Goal: Information Seeking & Learning: Learn about a topic

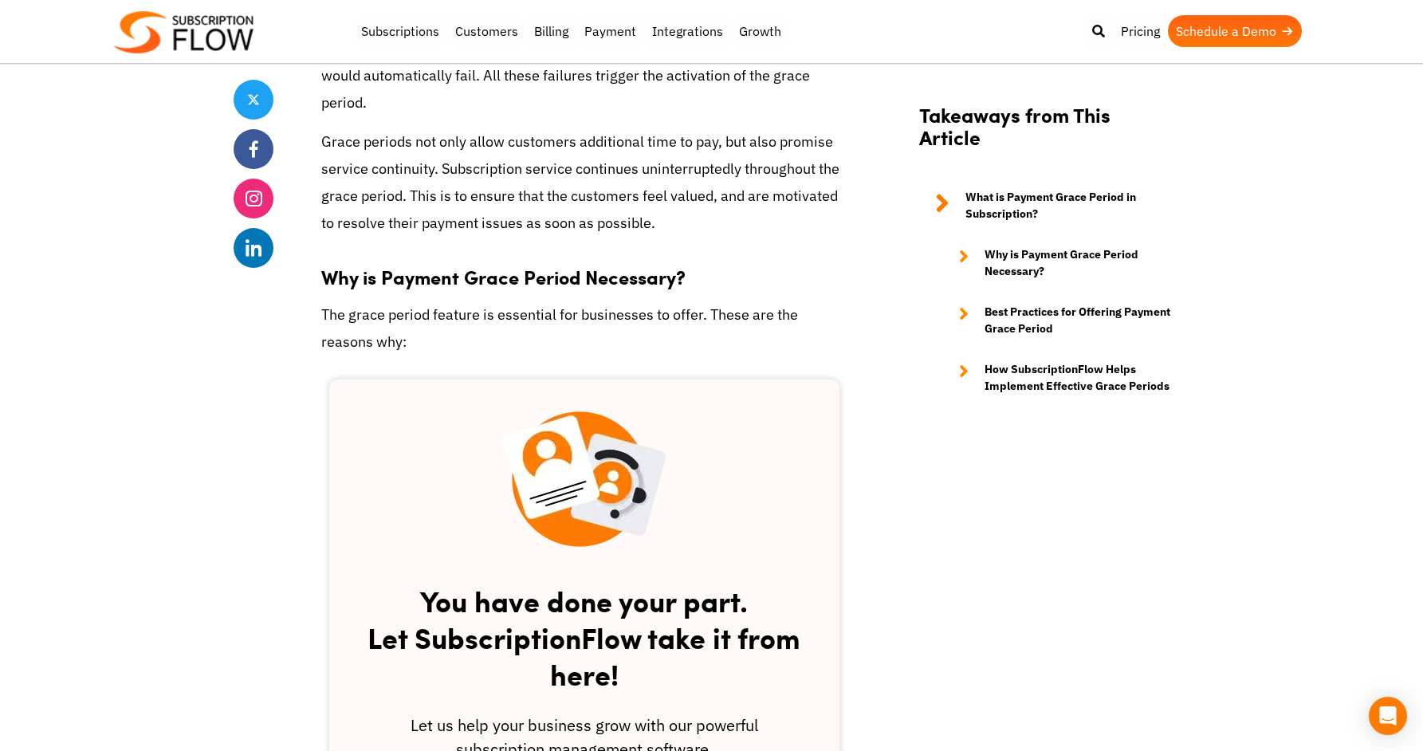
scroll to position [1637, 0]
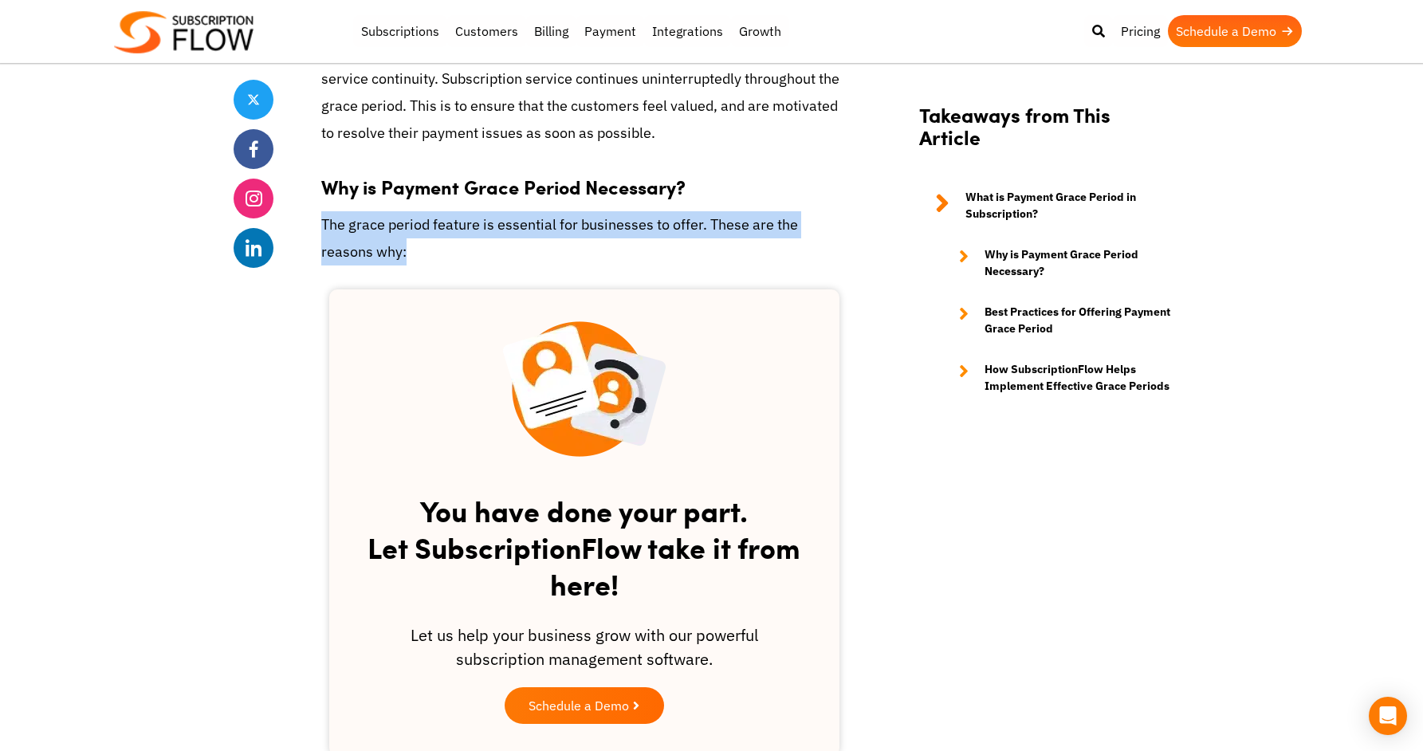
drag, startPoint x: 319, startPoint y: 226, endPoint x: 511, endPoint y: 249, distance: 193.5
click at [511, 249] on p "The grace period feature is essential for businesses to offer. These are the re…" at bounding box center [584, 238] width 526 height 54
drag, startPoint x: 498, startPoint y: 252, endPoint x: 328, endPoint y: 225, distance: 172.7
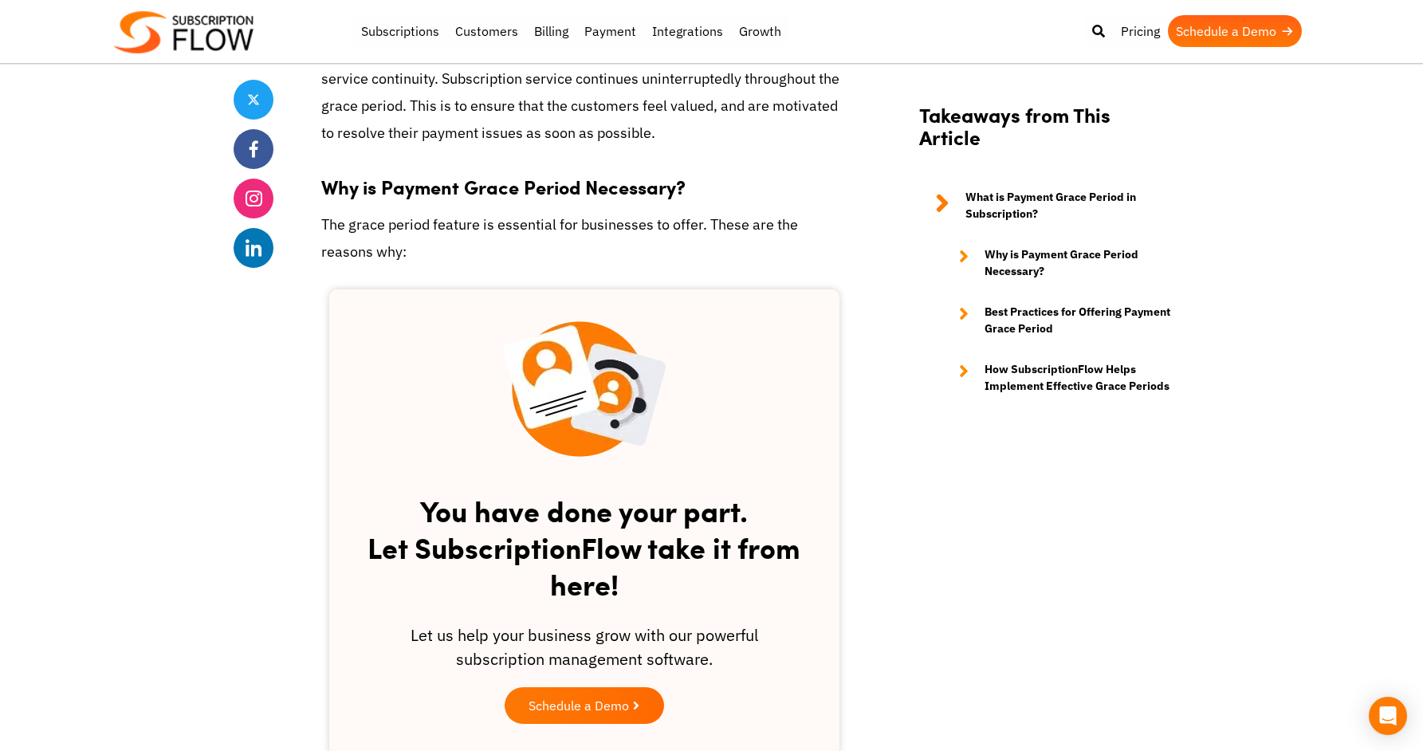
click at [472, 243] on p "The grace period feature is essential for businesses to offer. These are the re…" at bounding box center [584, 238] width 526 height 54
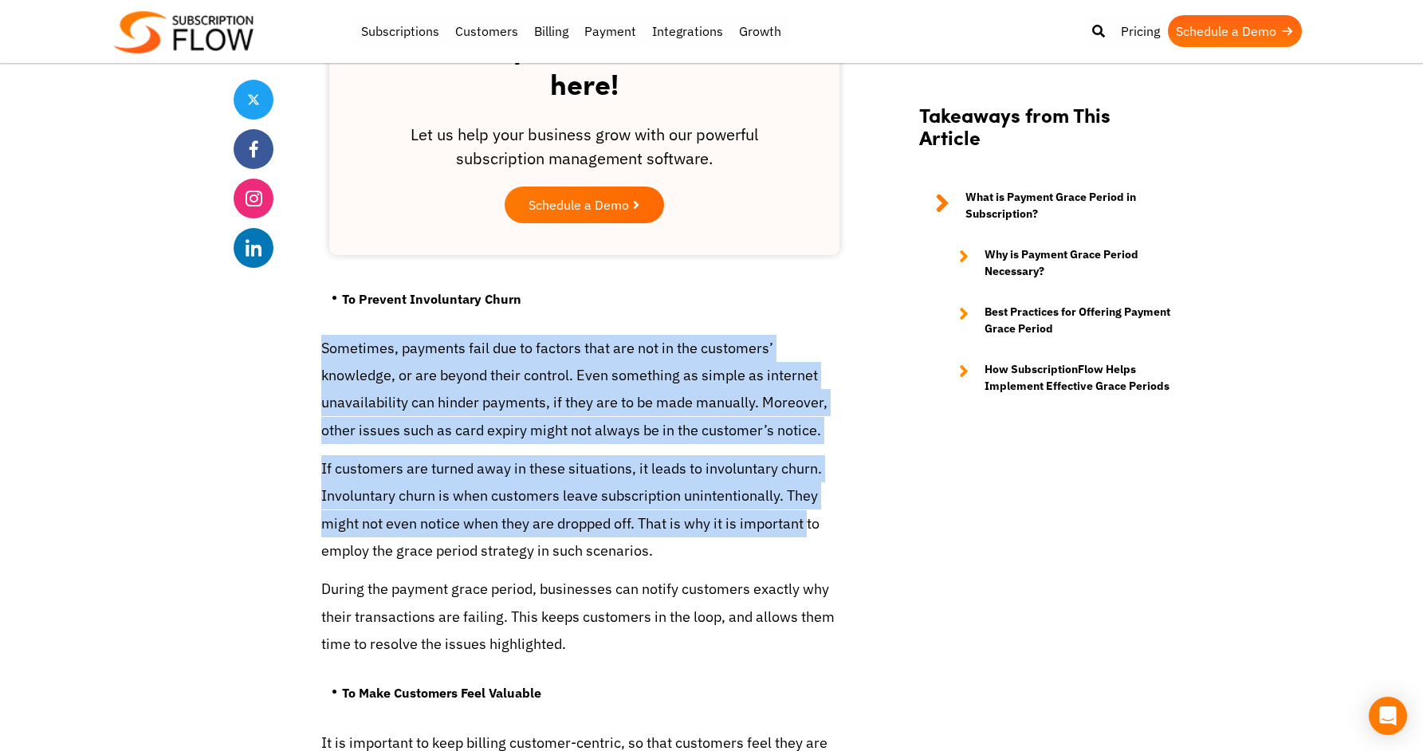
scroll to position [2148, 0]
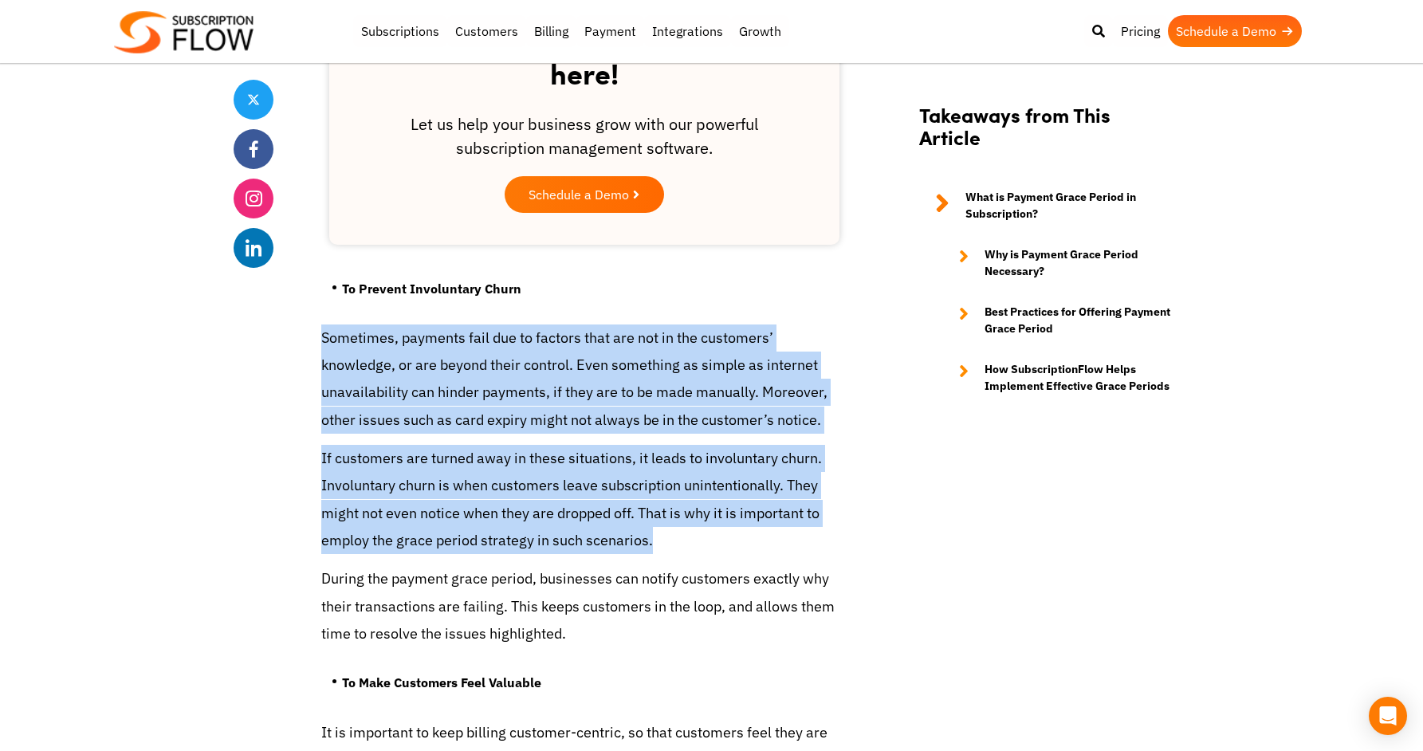
drag, startPoint x: 320, startPoint y: 430, endPoint x: 774, endPoint y: 532, distance: 465.7
click at [775, 532] on p "If customers are turned away in these situations, it leads to involuntary churn…" at bounding box center [584, 499] width 526 height 109
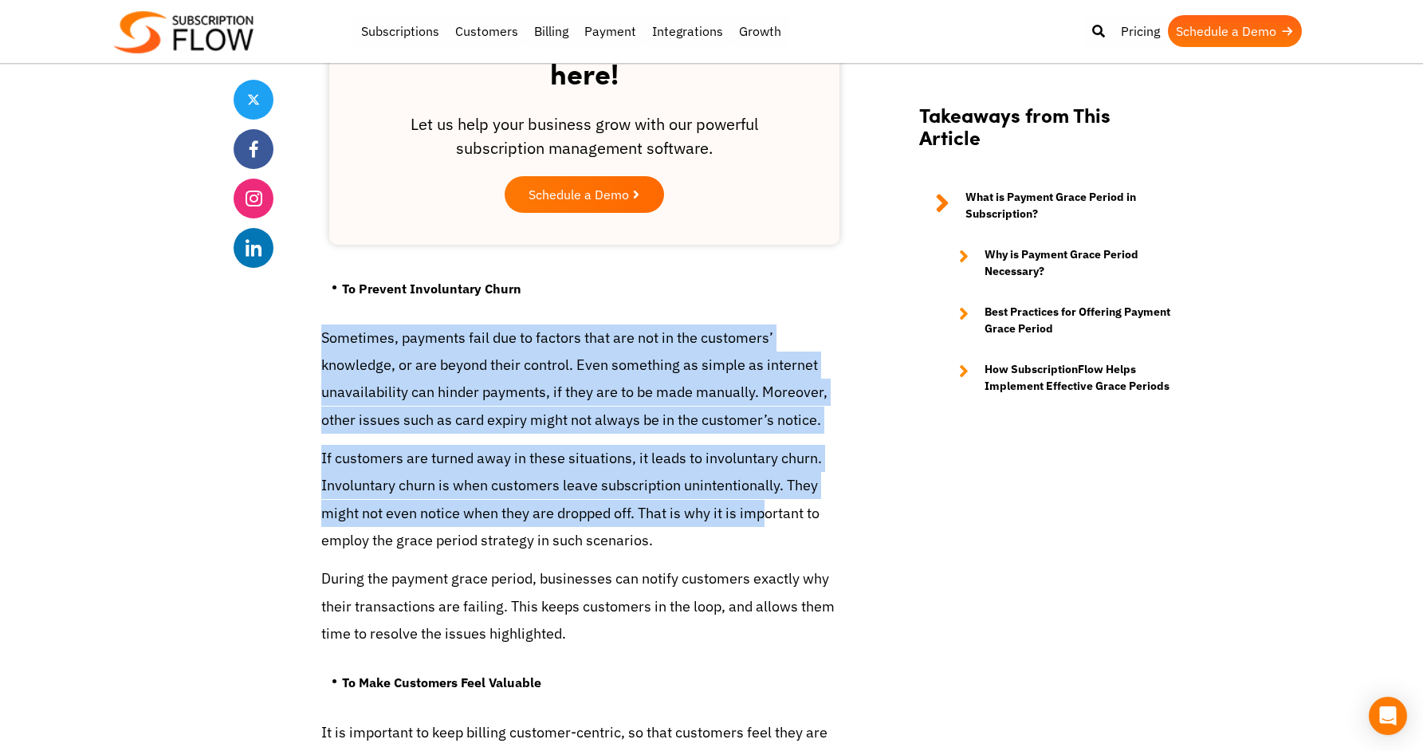
drag, startPoint x: 735, startPoint y: 528, endPoint x: 313, endPoint y: 317, distance: 471.3
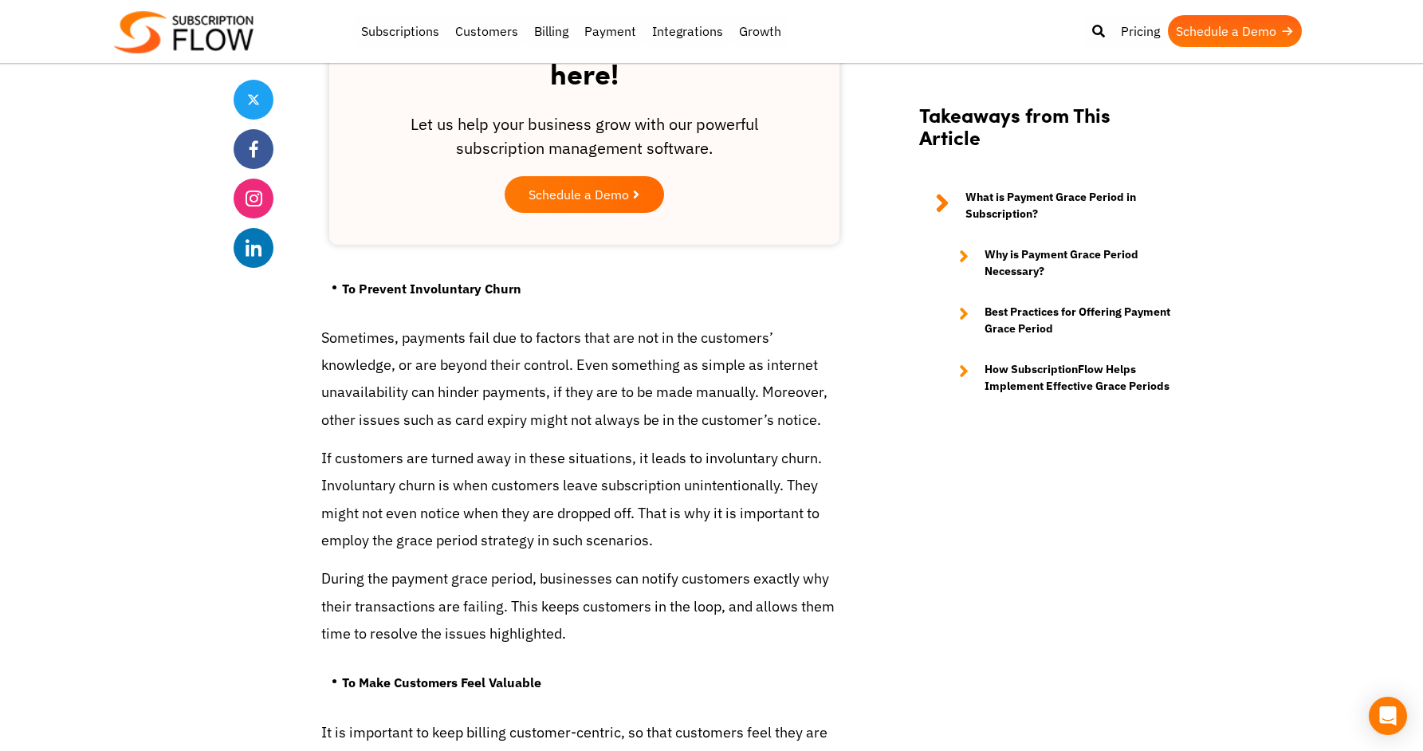
click at [426, 352] on p "Sometimes, payments fail due to factors that are not in the customers’ knowledg…" at bounding box center [584, 378] width 526 height 109
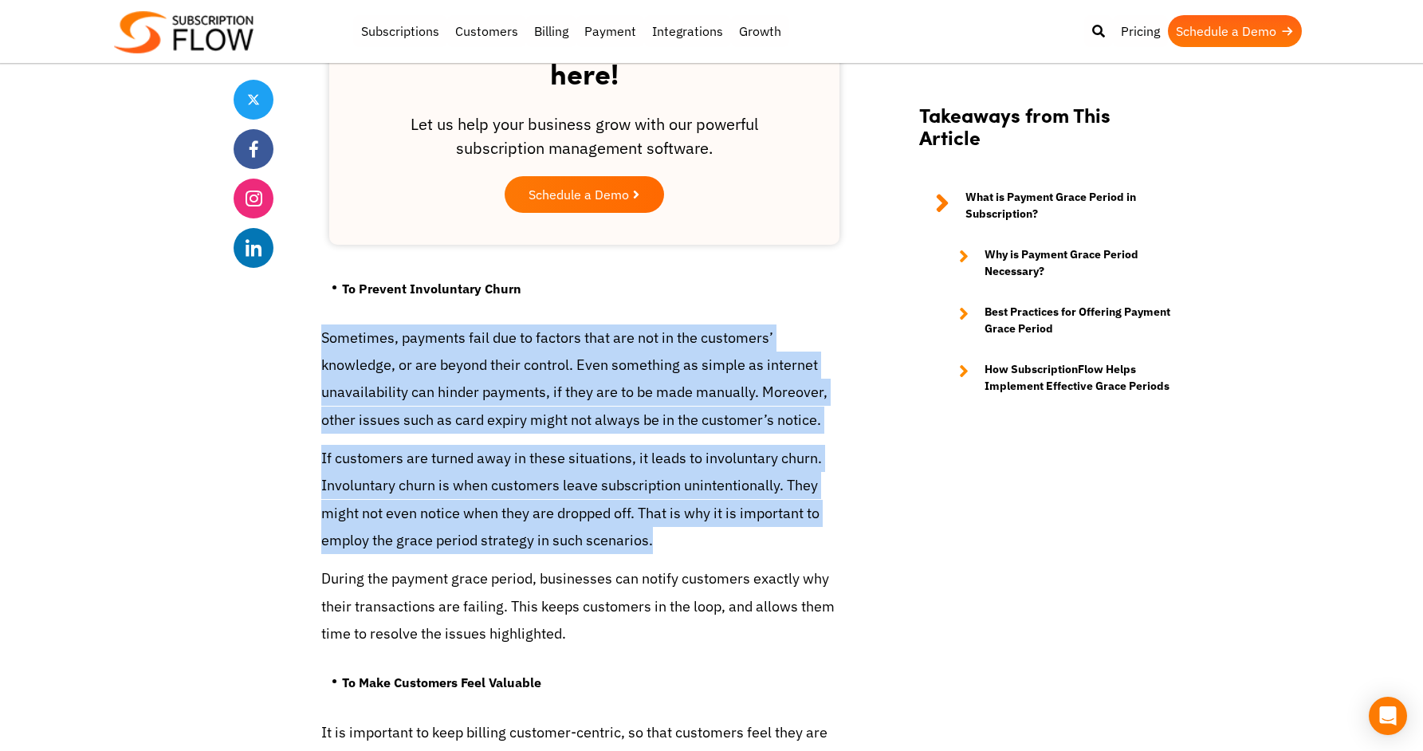
drag, startPoint x: 327, startPoint y: 322, endPoint x: 756, endPoint y: 541, distance: 482.4
click at [756, 540] on p "If customers are turned away in these situations, it leads to involuntary churn…" at bounding box center [584, 499] width 526 height 109
drag, startPoint x: 685, startPoint y: 560, endPoint x: 311, endPoint y: 338, distance: 434.6
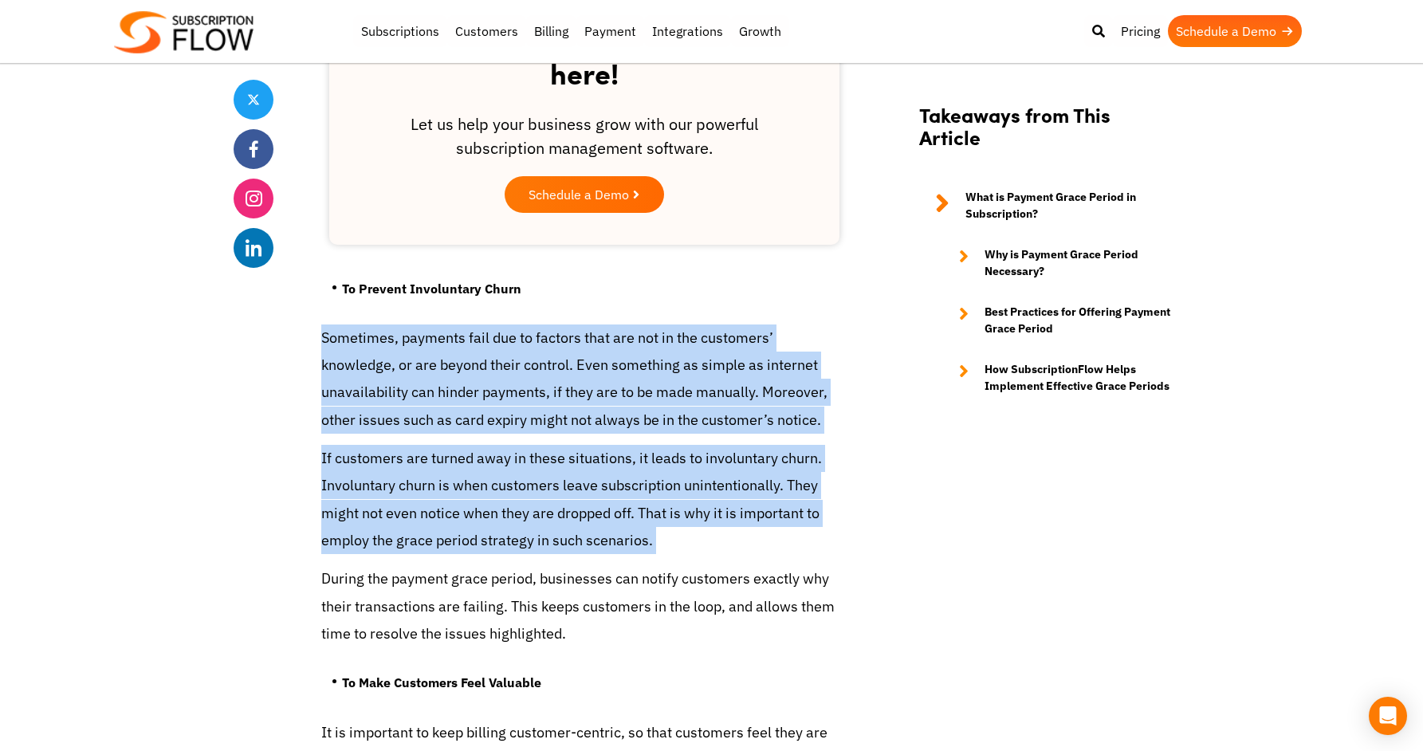
drag, startPoint x: 333, startPoint y: 336, endPoint x: 735, endPoint y: 554, distance: 457.3
click at [737, 545] on p "If customers are turned away in these situations, it leads to involuntary churn…" at bounding box center [584, 499] width 526 height 109
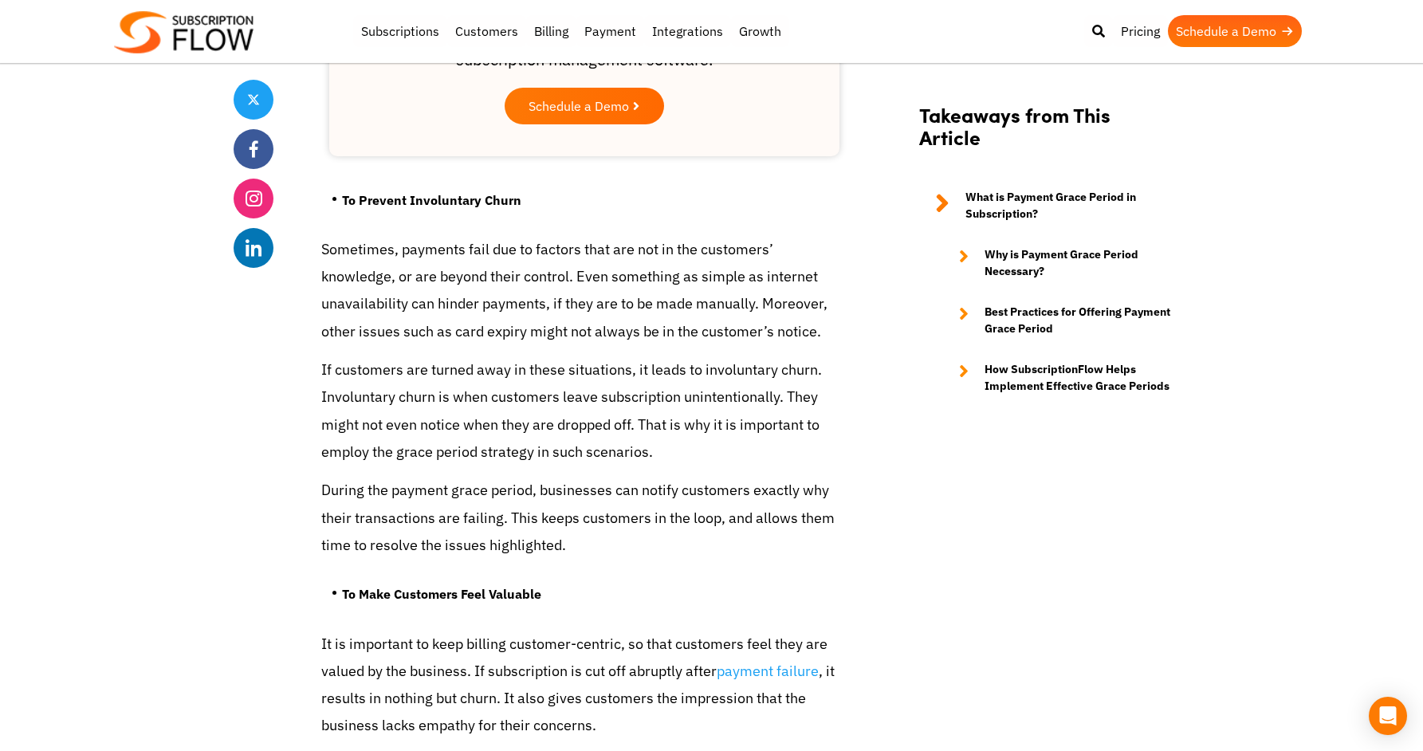
scroll to position [2281, 0]
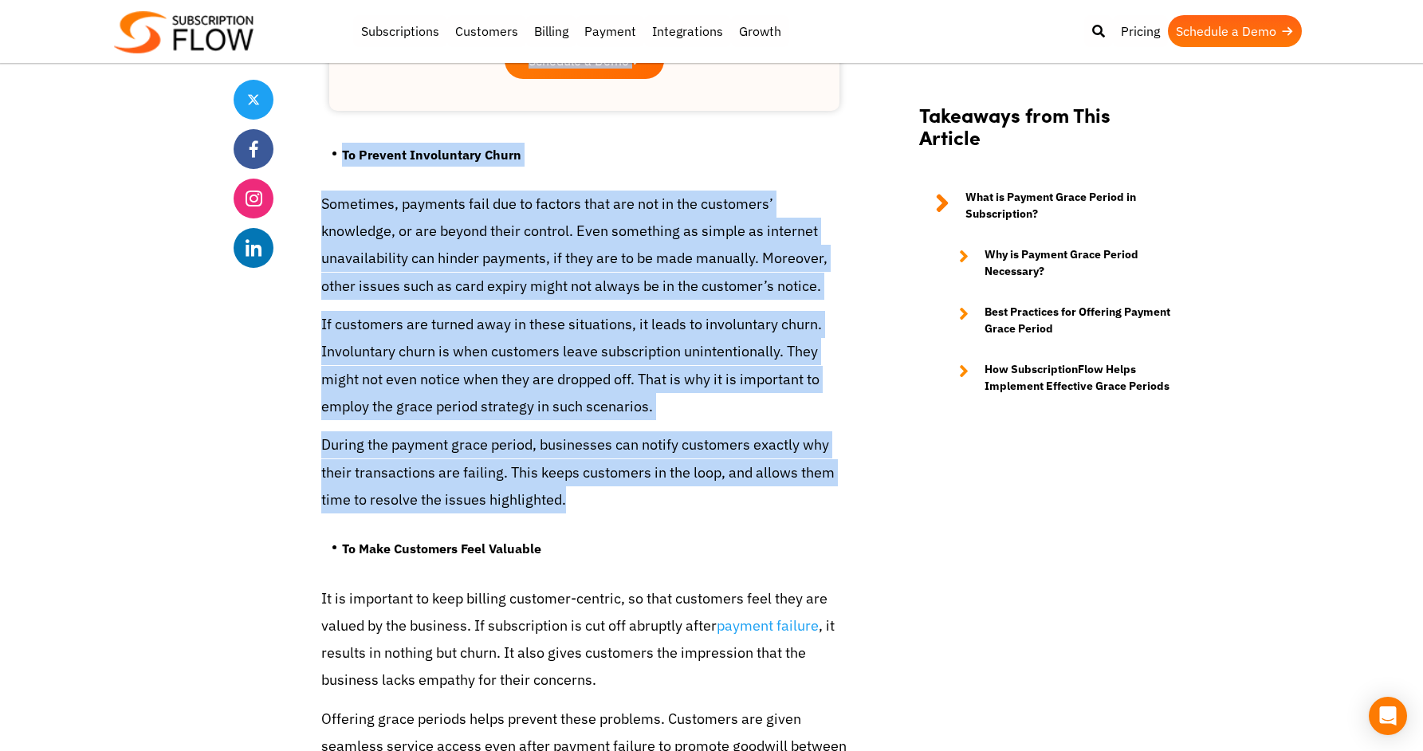
drag, startPoint x: 576, startPoint y: 502, endPoint x: 297, endPoint y: 446, distance: 284.7
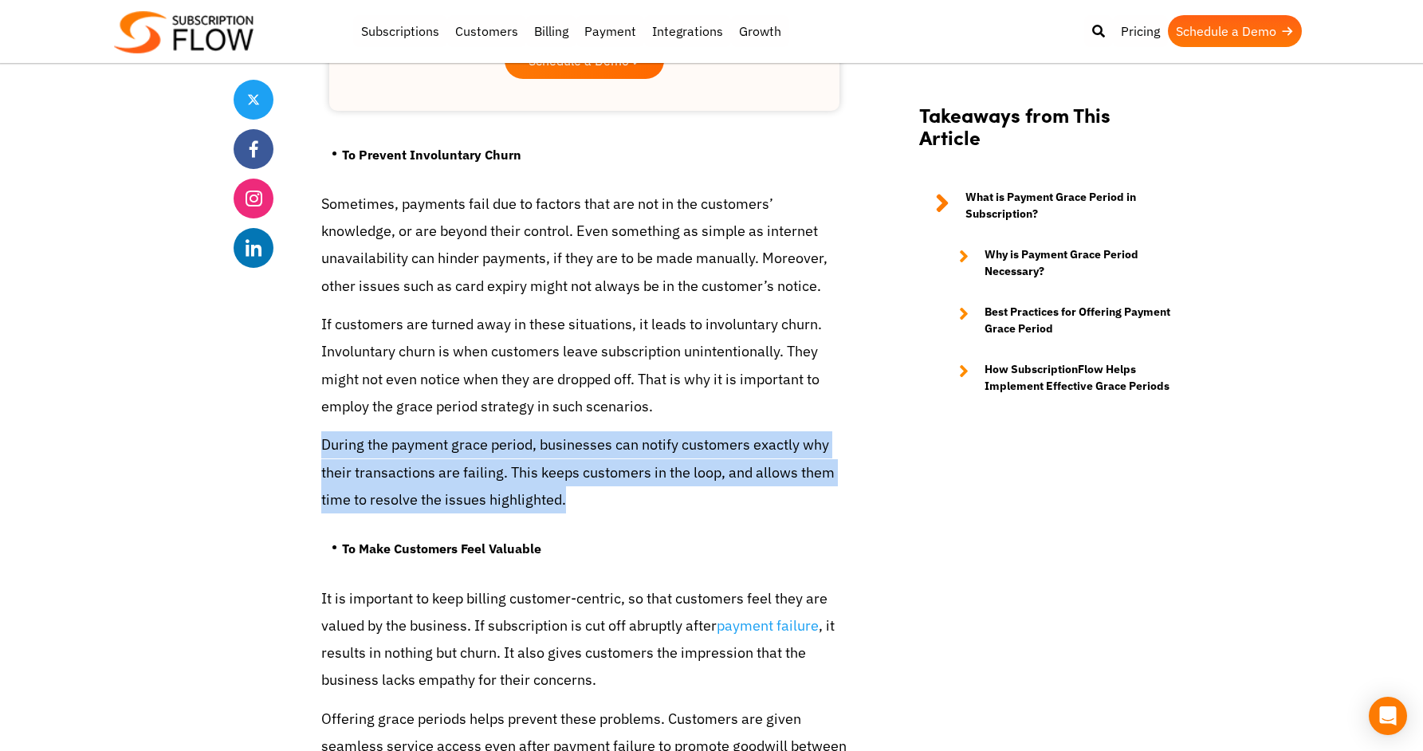
drag, startPoint x: 320, startPoint y: 441, endPoint x: 625, endPoint y: 505, distance: 312.1
click at [627, 505] on p "During the payment grace period, businesses can notify customers exactly why th…" at bounding box center [584, 472] width 526 height 82
drag, startPoint x: 497, startPoint y: 505, endPoint x: 322, endPoint y: 448, distance: 184.5
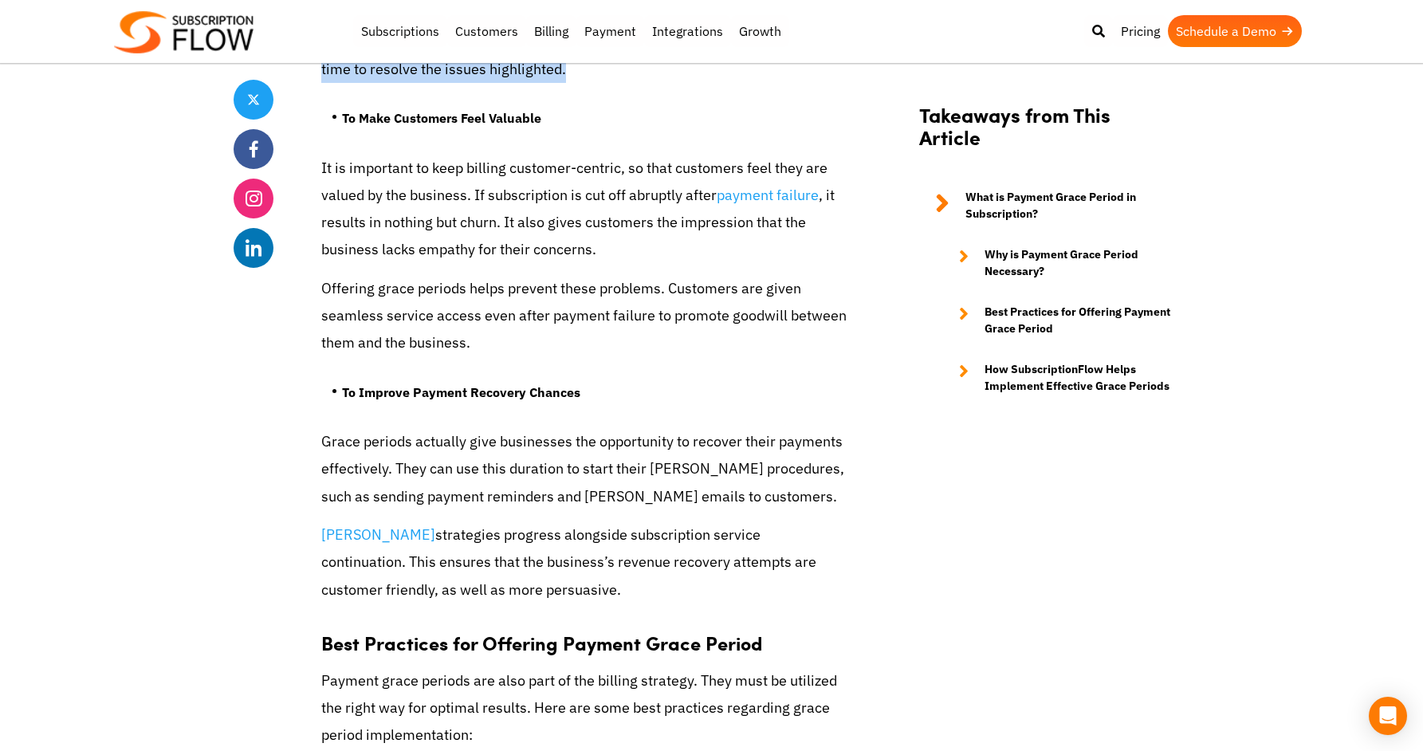
scroll to position [2775, 0]
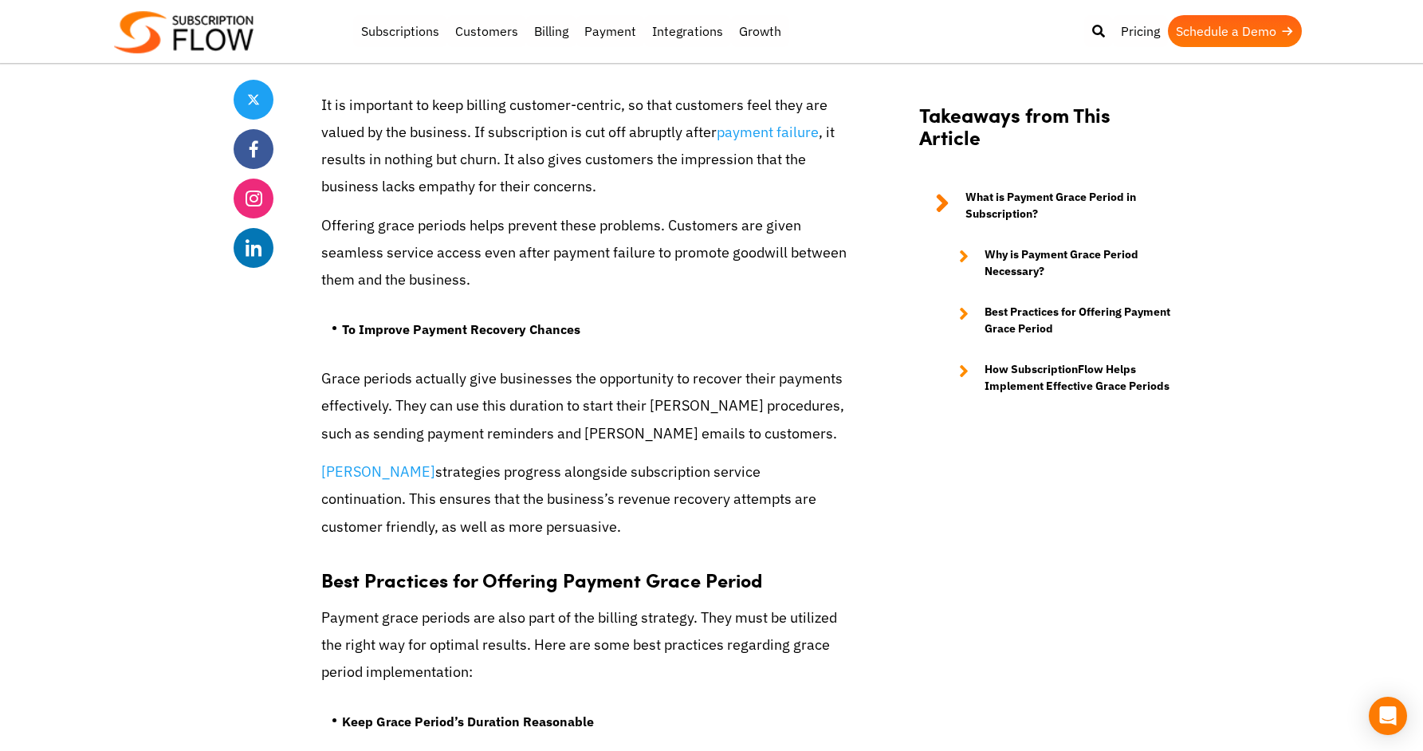
drag, startPoint x: 325, startPoint y: 386, endPoint x: 743, endPoint y: 530, distance: 441.9
click at [743, 530] on div "Customers don’t always miss their subscription payments intentionally. There ca…" at bounding box center [584, 553] width 526 height 5227
click at [699, 513] on p "[PERSON_NAME] strategies progress alongside subscription service continuation. …" at bounding box center [584, 499] width 526 height 82
click at [443, 471] on p "[PERSON_NAME] strategies progress alongside subscription service continuation. …" at bounding box center [584, 499] width 526 height 82
drag, startPoint x: 412, startPoint y: 474, endPoint x: 658, endPoint y: 520, distance: 250.6
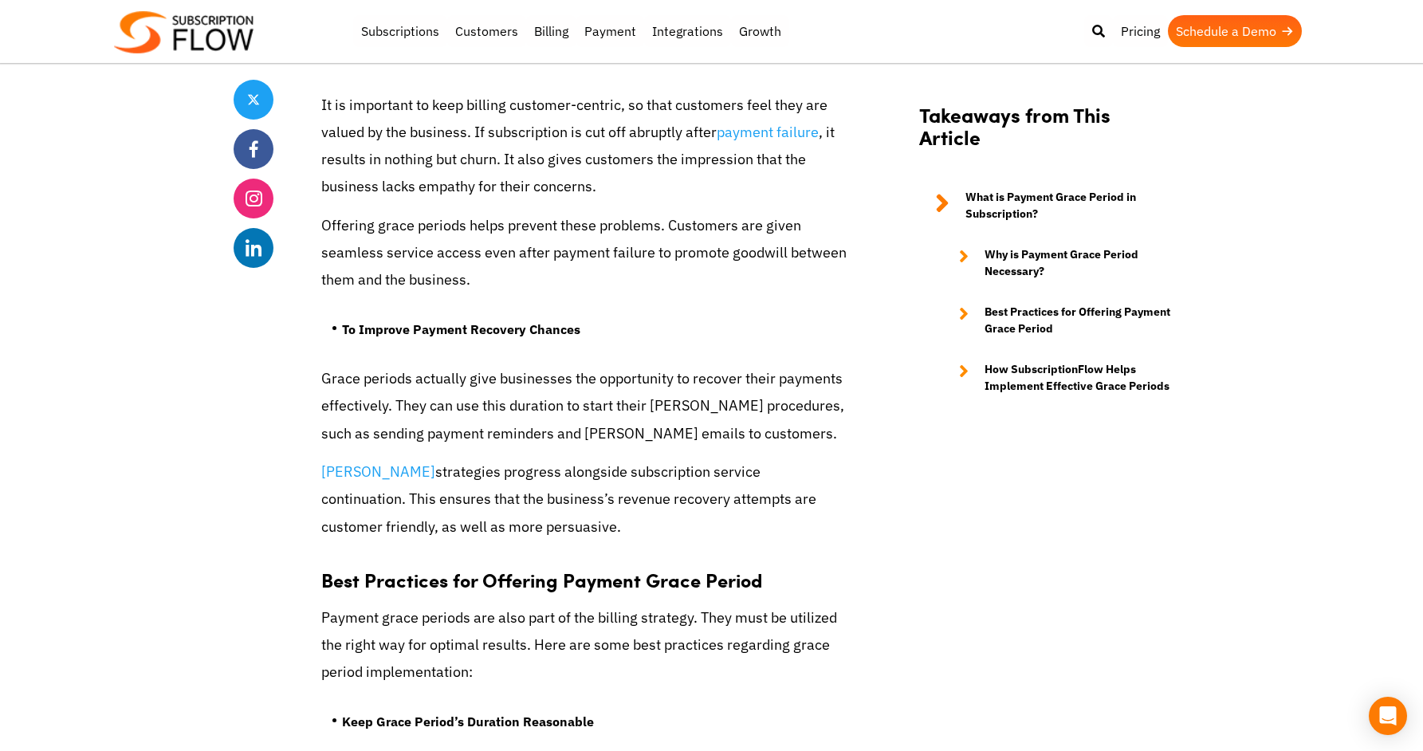
click at [658, 520] on p "[PERSON_NAME] strategies progress alongside subscription service continuation. …" at bounding box center [584, 499] width 526 height 82
drag, startPoint x: 658, startPoint y: 520, endPoint x: 614, endPoint y: 517, distance: 44.8
click at [658, 520] on p "[PERSON_NAME] strategies progress alongside subscription service continuation. …" at bounding box center [584, 499] width 526 height 82
drag, startPoint x: 614, startPoint y: 517, endPoint x: 457, endPoint y: 480, distance: 161.3
click at [397, 472] on p "[PERSON_NAME] strategies progress alongside subscription service continuation. …" at bounding box center [584, 499] width 526 height 82
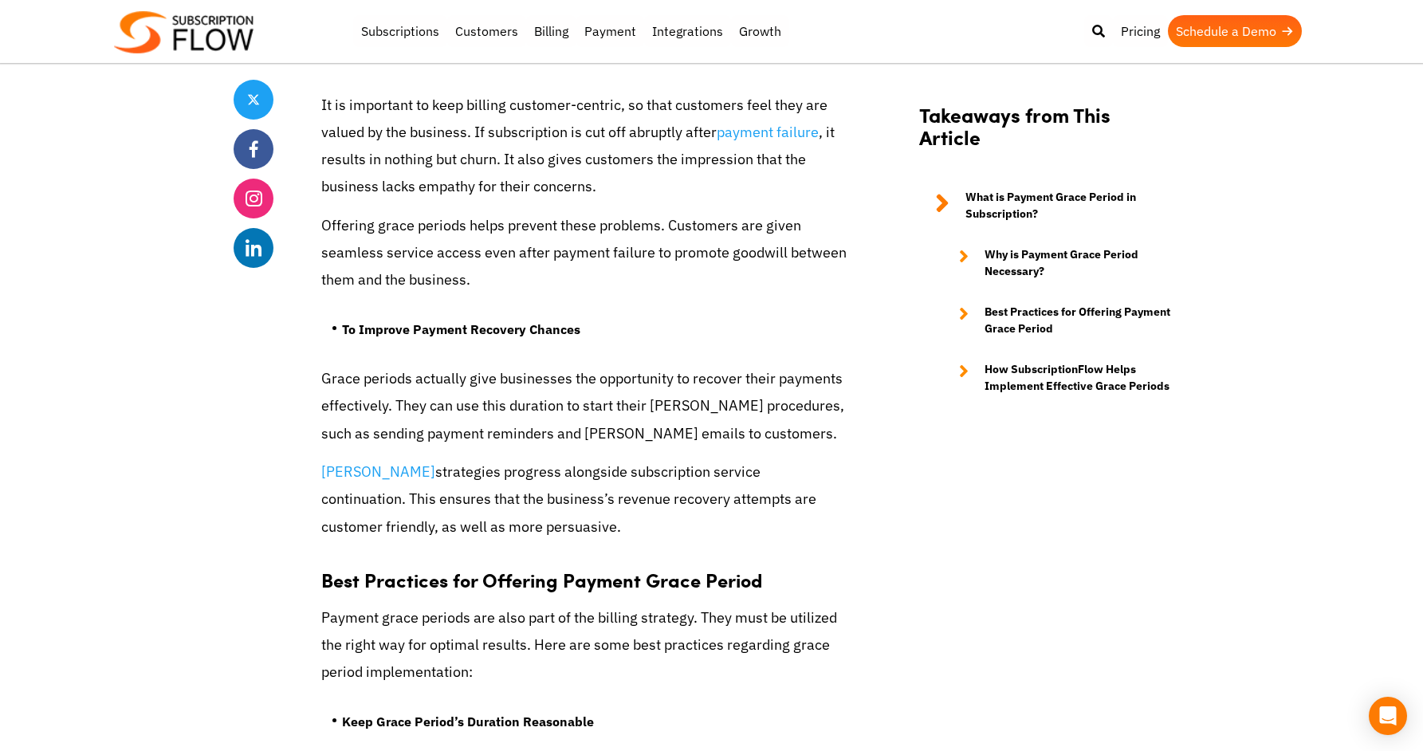
click at [481, 484] on p "[PERSON_NAME] strategies progress alongside subscription service continuation. …" at bounding box center [584, 499] width 526 height 82
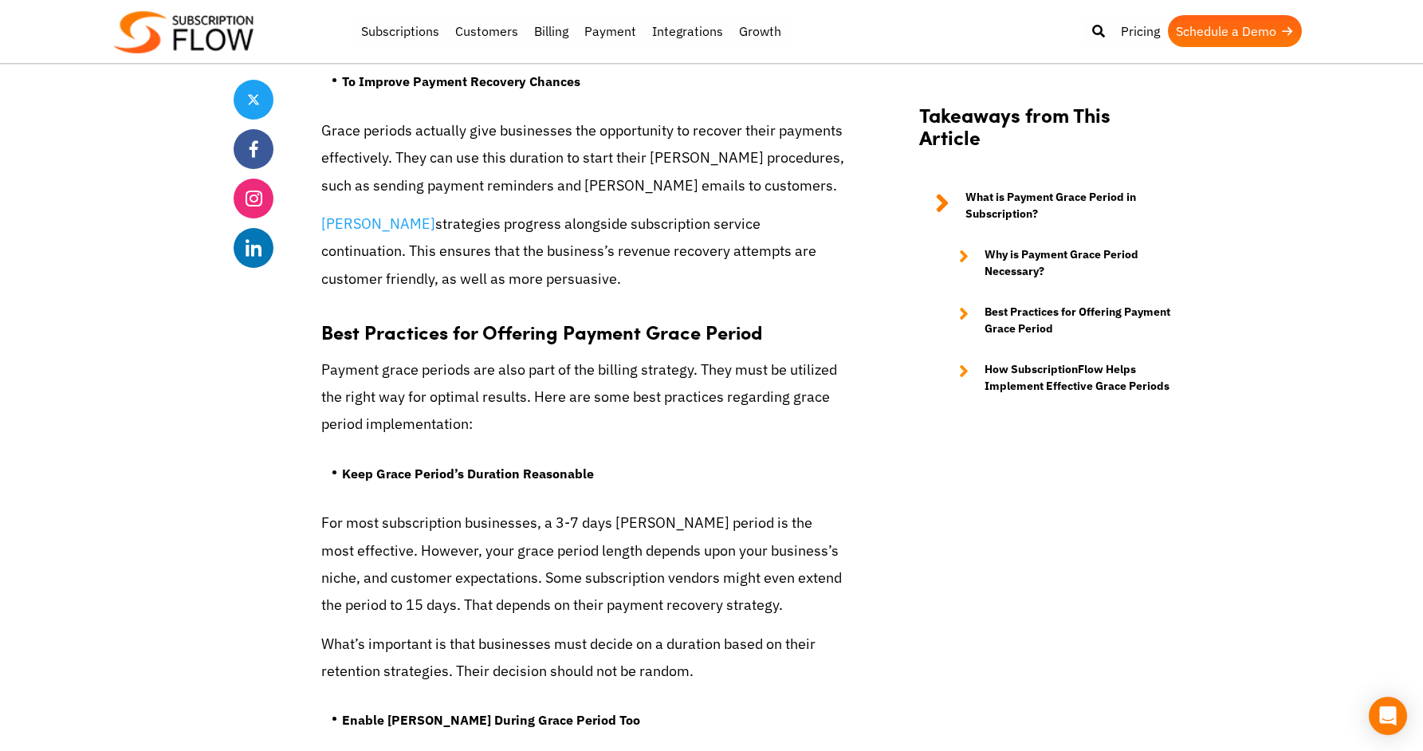
scroll to position [3044, 0]
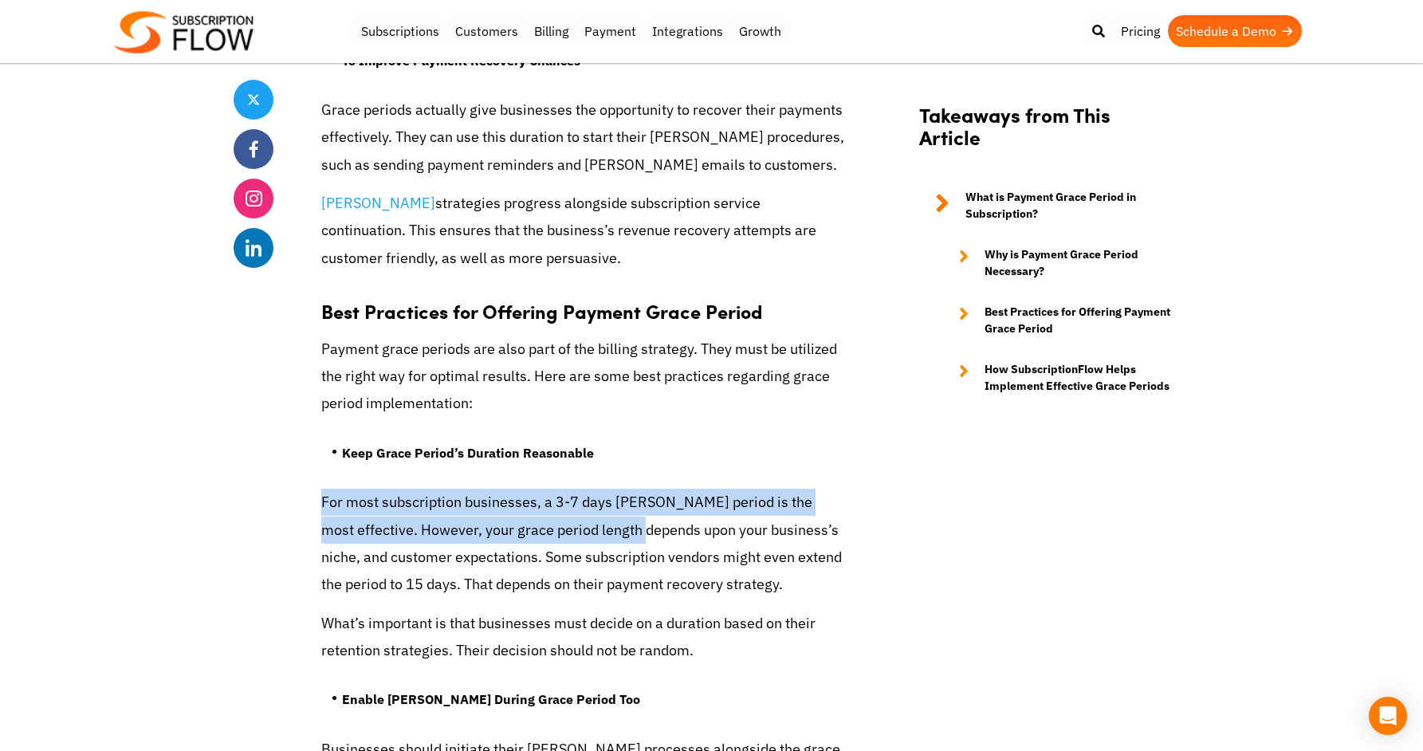
drag, startPoint x: 333, startPoint y: 494, endPoint x: 635, endPoint y: 529, distance: 303.4
click at [634, 529] on div "Share Understanding the Importance of Payment Grace Period in Subscription Bill…" at bounding box center [712, 343] width 957 height 6008
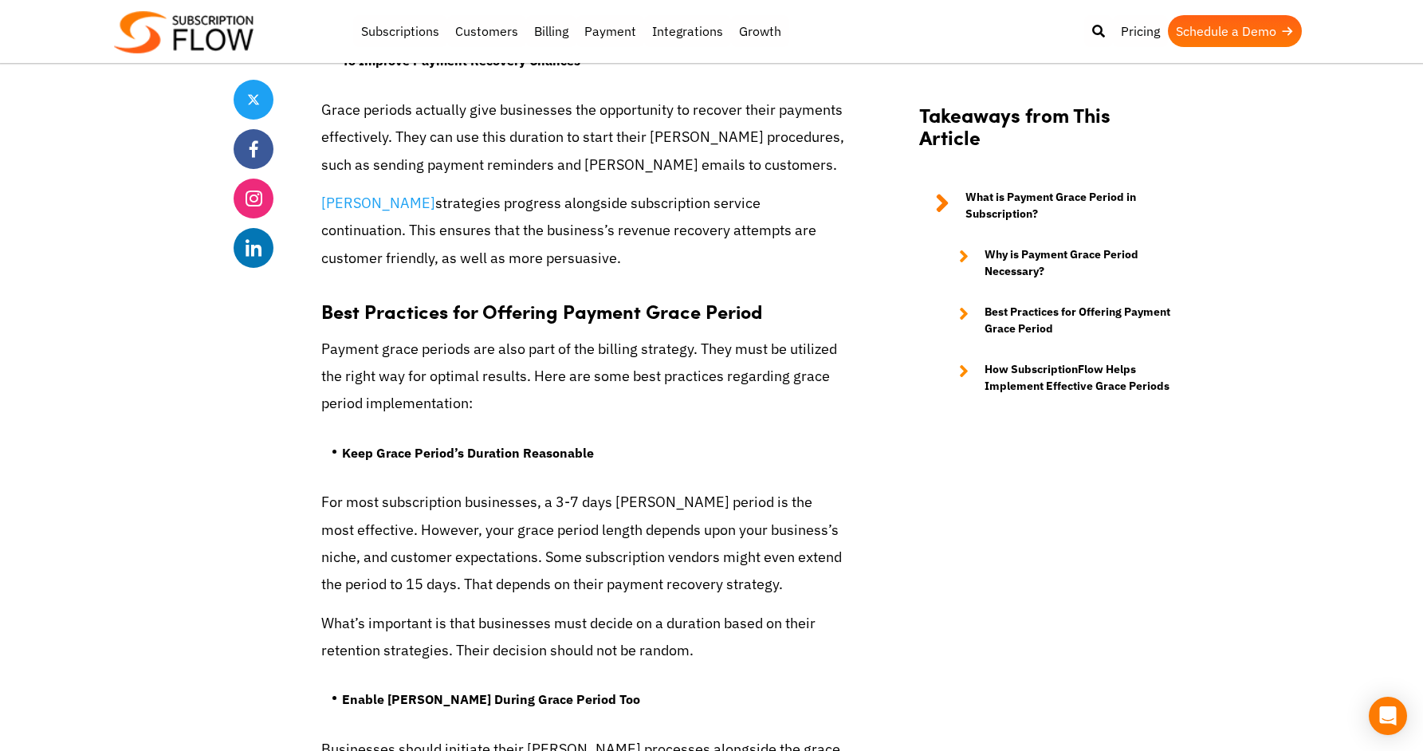
click at [660, 532] on p "For most subscription businesses, a 3-7 days [PERSON_NAME] period is the most e…" at bounding box center [584, 543] width 526 height 109
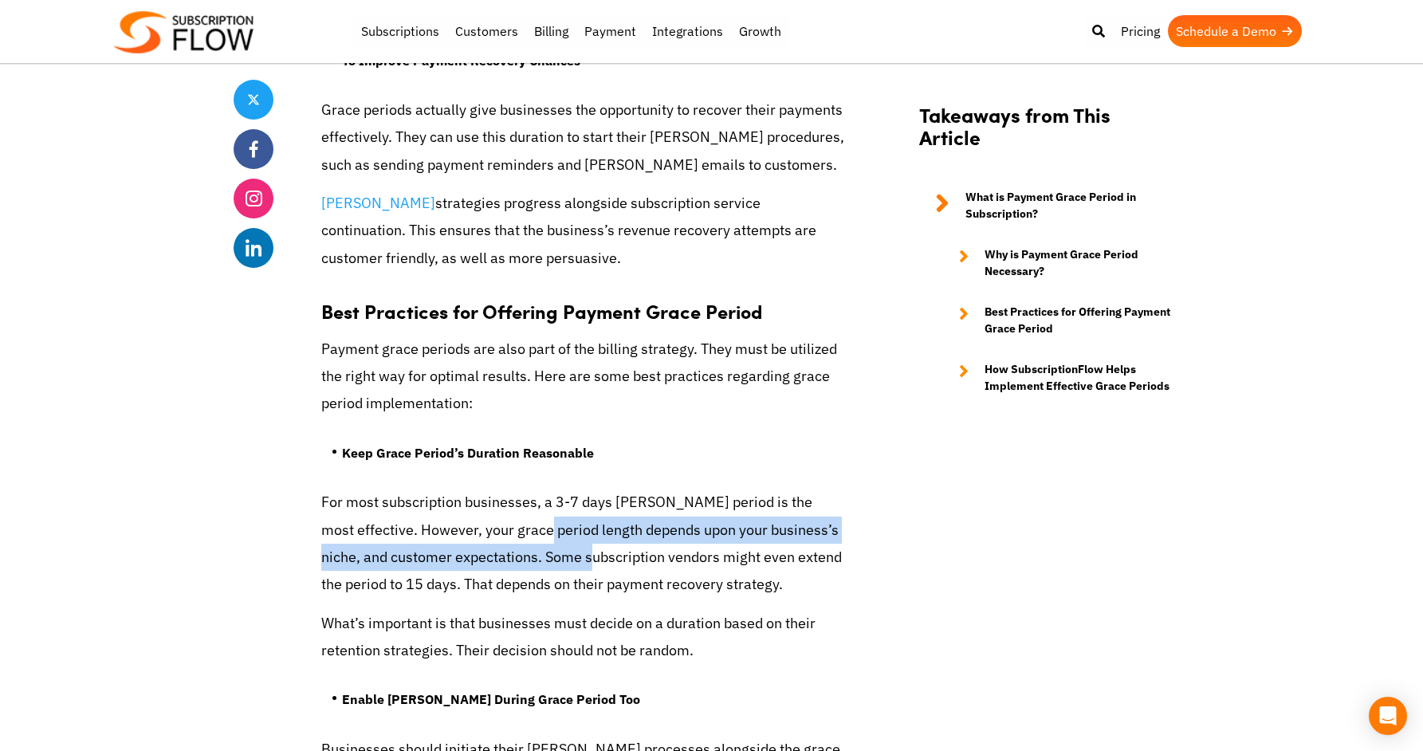
drag, startPoint x: 533, startPoint y: 526, endPoint x: 584, endPoint y: 559, distance: 60.6
click at [574, 560] on p "For most subscription businesses, a 3-7 days [PERSON_NAME] period is the most e…" at bounding box center [584, 543] width 526 height 109
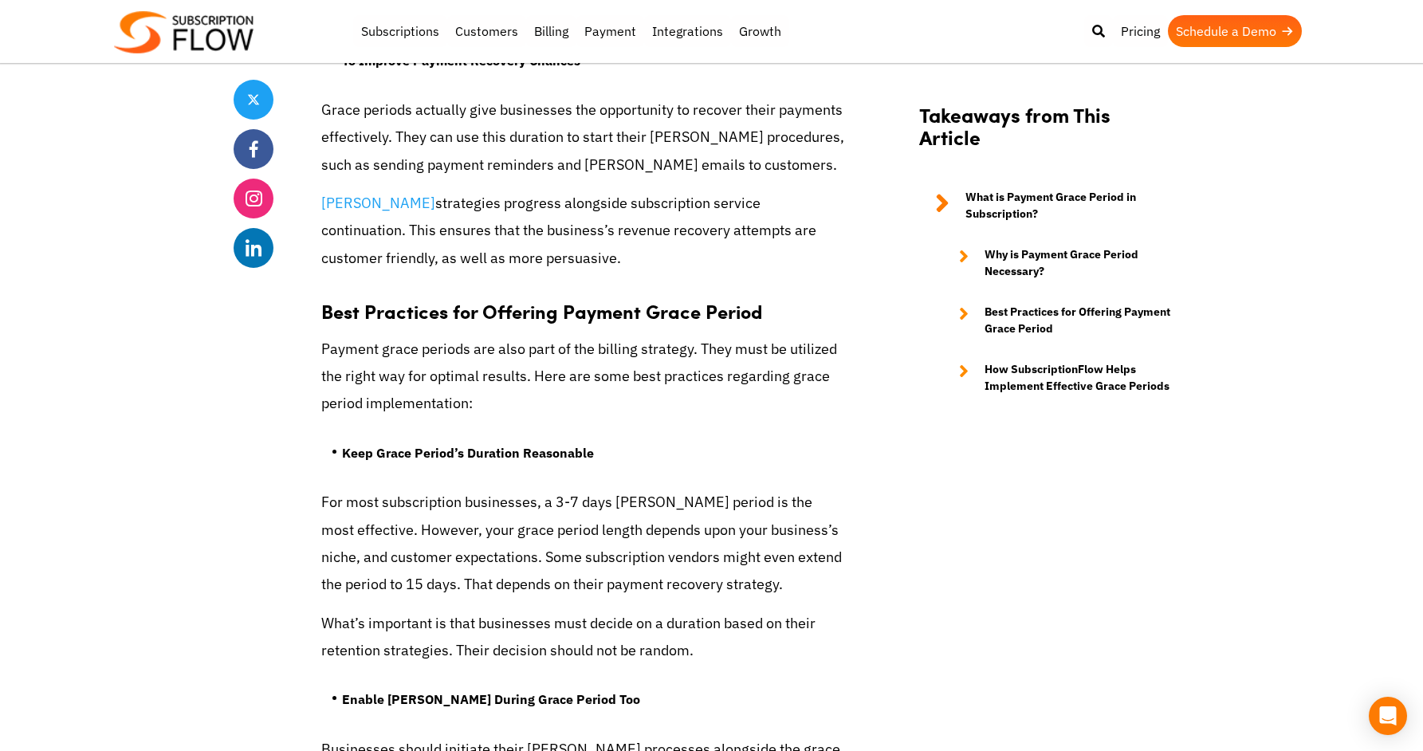
click at [612, 558] on p "For most subscription businesses, a 3-7 days [PERSON_NAME] period is the most e…" at bounding box center [584, 543] width 526 height 109
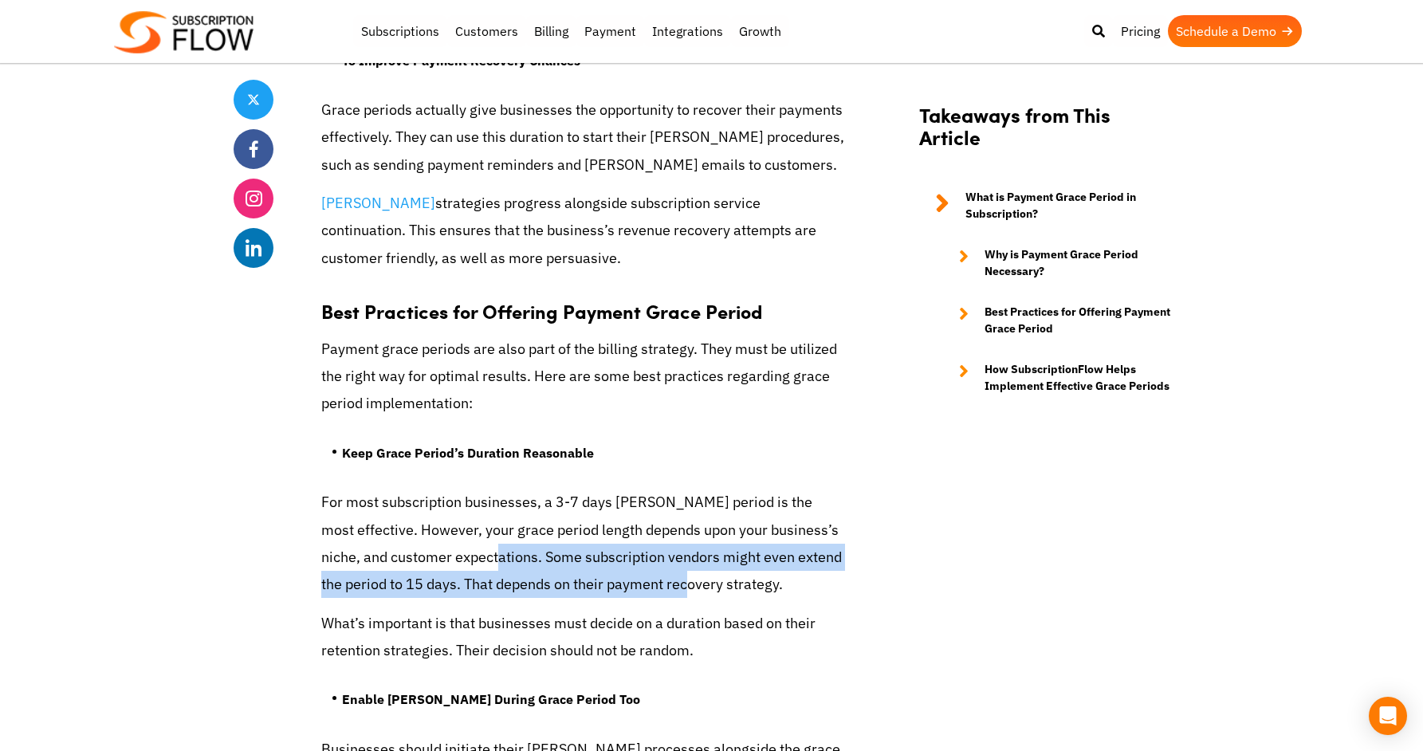
drag, startPoint x: 515, startPoint y: 558, endPoint x: 669, endPoint y: 579, distance: 155.2
click at [689, 581] on p "For most subscription businesses, a 3-7 days [PERSON_NAME] period is the most e…" at bounding box center [584, 543] width 526 height 109
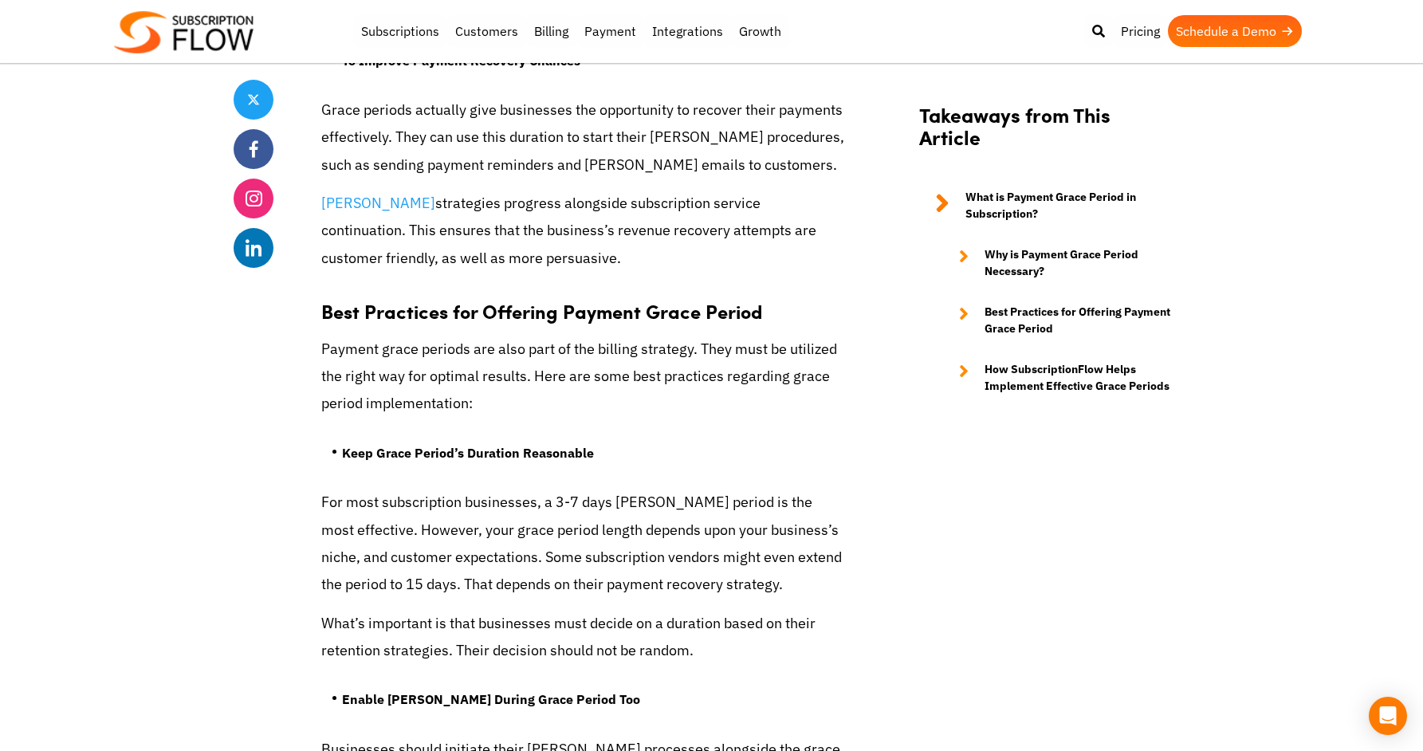
click at [458, 561] on p "For most subscription businesses, a 3-7 days [PERSON_NAME] period is the most e…" at bounding box center [584, 543] width 526 height 109
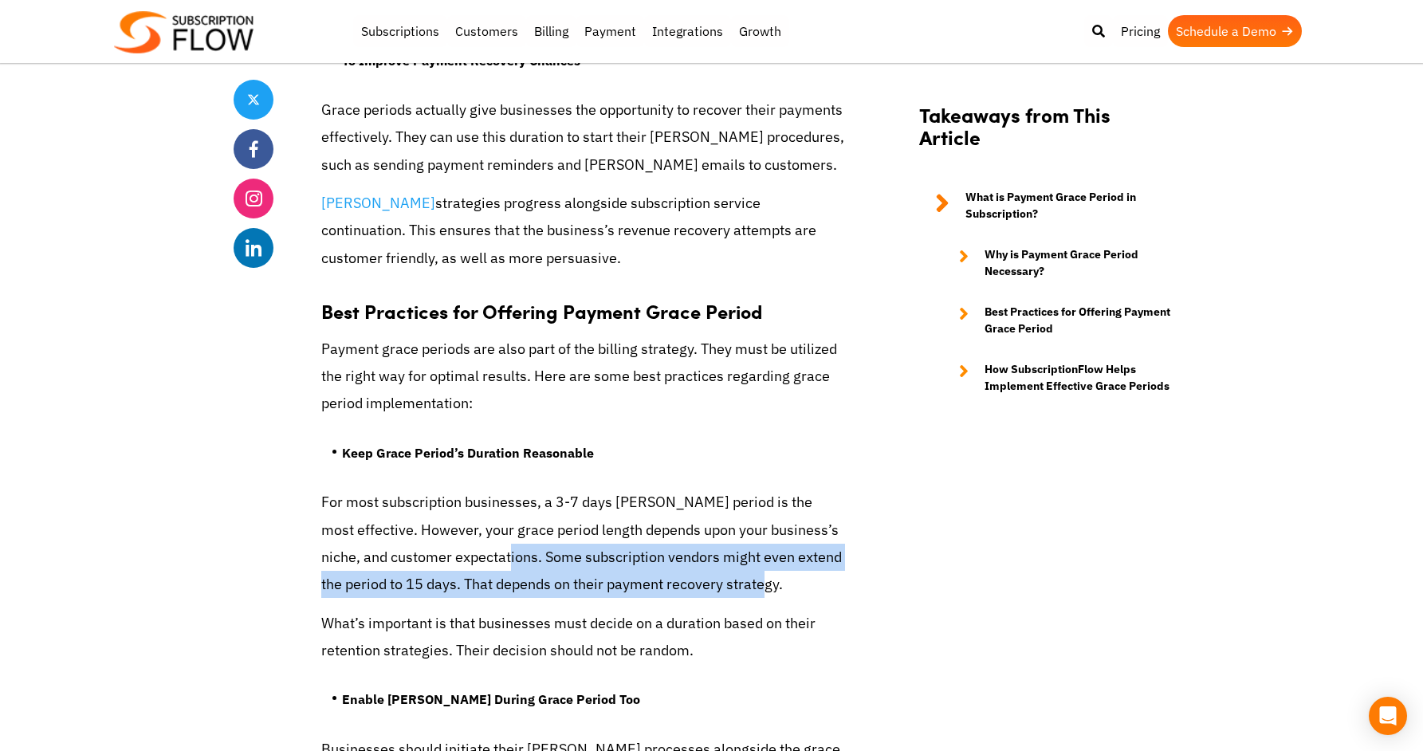
drag, startPoint x: 494, startPoint y: 560, endPoint x: 790, endPoint y: 592, distance: 297.5
click at [826, 590] on p "For most subscription businesses, a 3-7 days [PERSON_NAME] period is the most e…" at bounding box center [584, 543] width 526 height 109
click at [786, 591] on p "For most subscription businesses, a 3-7 days [PERSON_NAME] period is the most e…" at bounding box center [584, 543] width 526 height 109
drag, startPoint x: 554, startPoint y: 567, endPoint x: 654, endPoint y: 572, distance: 99.8
click at [481, 551] on div "Customers don’t always miss their subscription payments intentionally. There ca…" at bounding box center [584, 285] width 526 height 5227
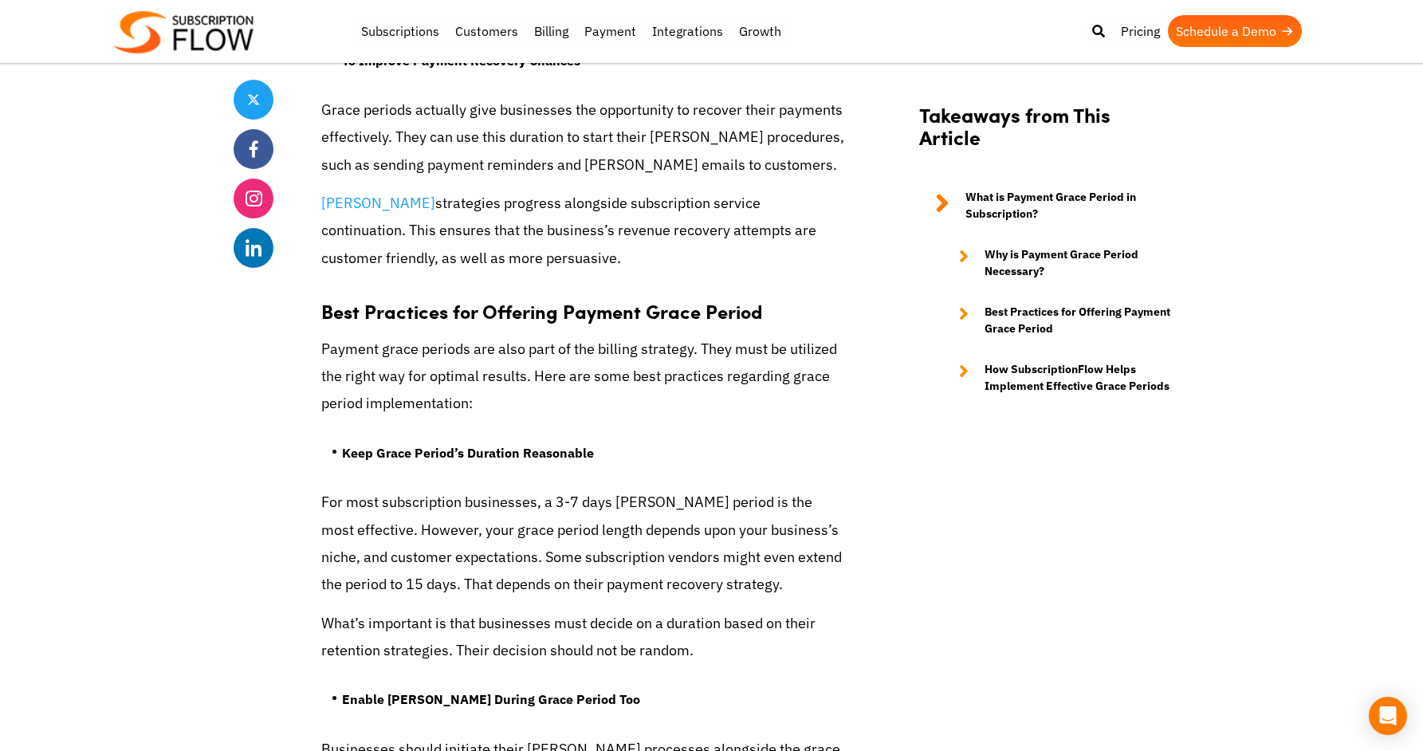
drag, startPoint x: 654, startPoint y: 572, endPoint x: 623, endPoint y: 568, distance: 30.5
click at [652, 572] on p "For most subscription businesses, a 3-7 days [PERSON_NAME] period is the most e…" at bounding box center [584, 543] width 526 height 109
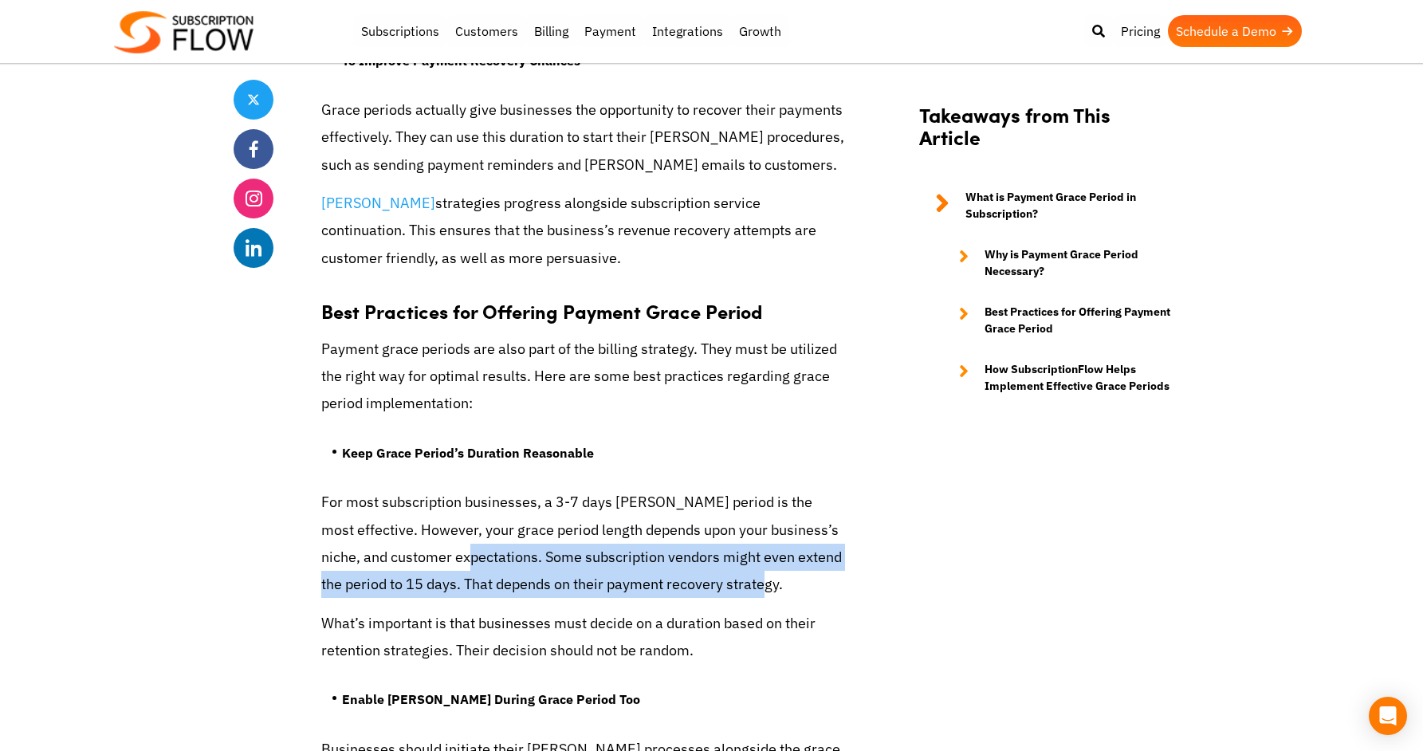
drag, startPoint x: 771, startPoint y: 580, endPoint x: 757, endPoint y: 592, distance: 18.1
click at [771, 595] on p "For most subscription businesses, a 3-7 days [PERSON_NAME] period is the most e…" at bounding box center [584, 543] width 526 height 109
drag, startPoint x: 438, startPoint y: 549, endPoint x: 765, endPoint y: 593, distance: 330.5
click at [765, 593] on p "For most subscription businesses, a 3-7 days [PERSON_NAME] period is the most e…" at bounding box center [584, 543] width 526 height 109
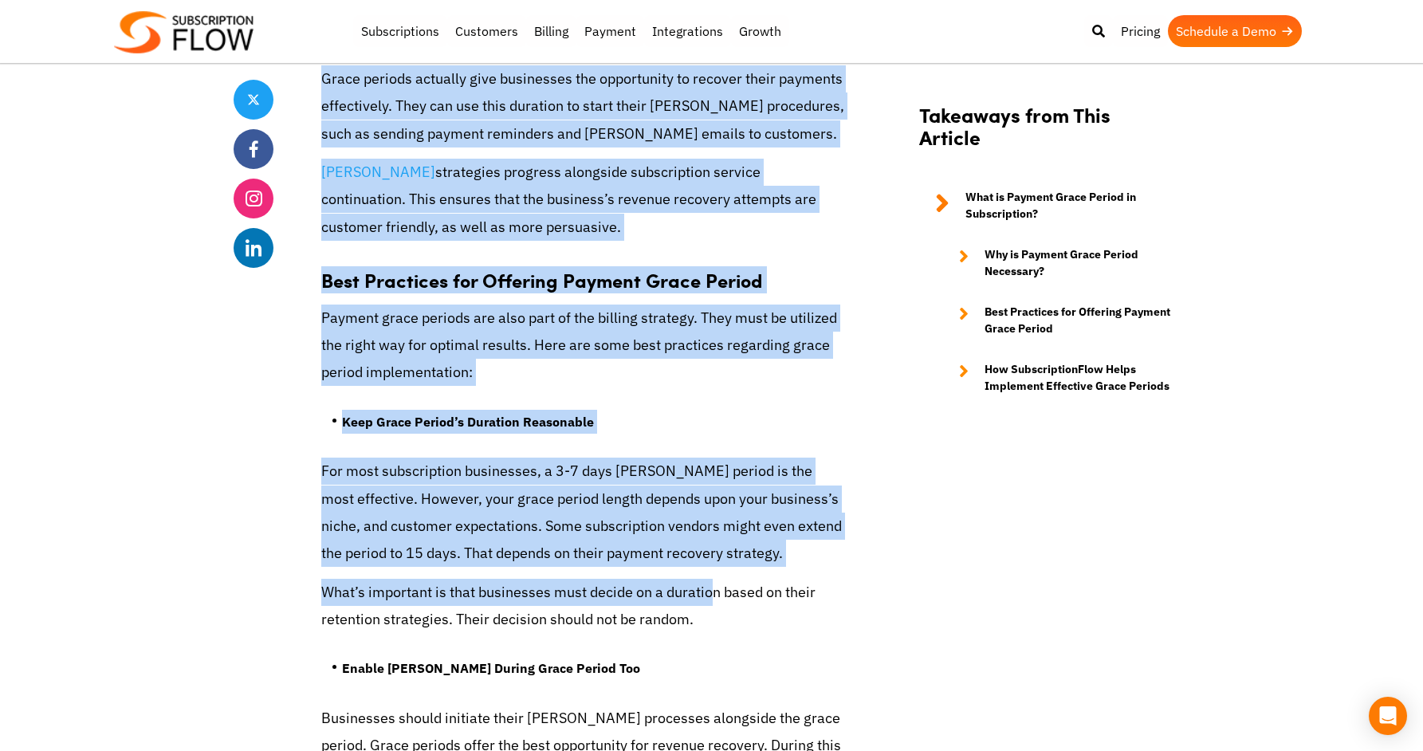
drag, startPoint x: 379, startPoint y: 586, endPoint x: 745, endPoint y: 606, distance: 366.4
click at [735, 604] on div "Share Understanding the Importance of Payment Grace Period in Subscription Bill…" at bounding box center [712, 312] width 957 height 6008
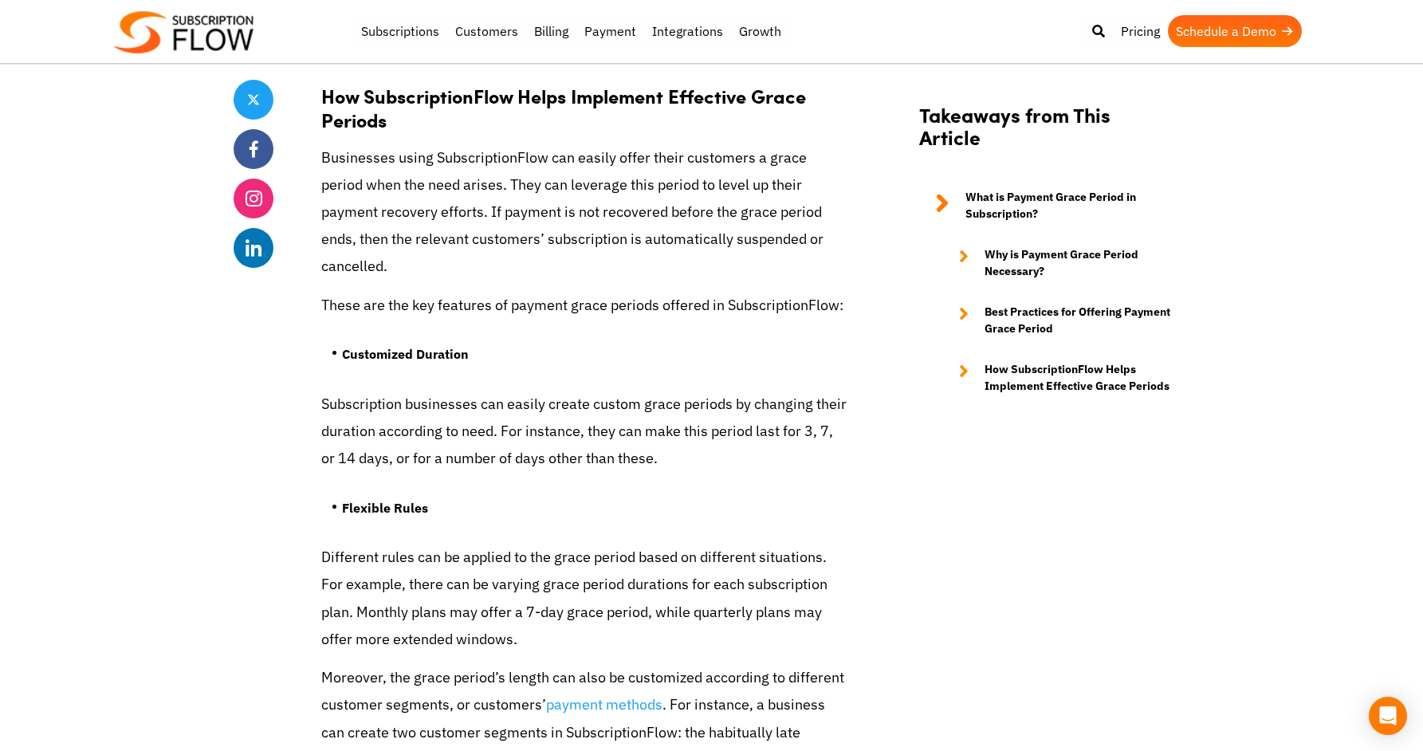
scroll to position [4317, 0]
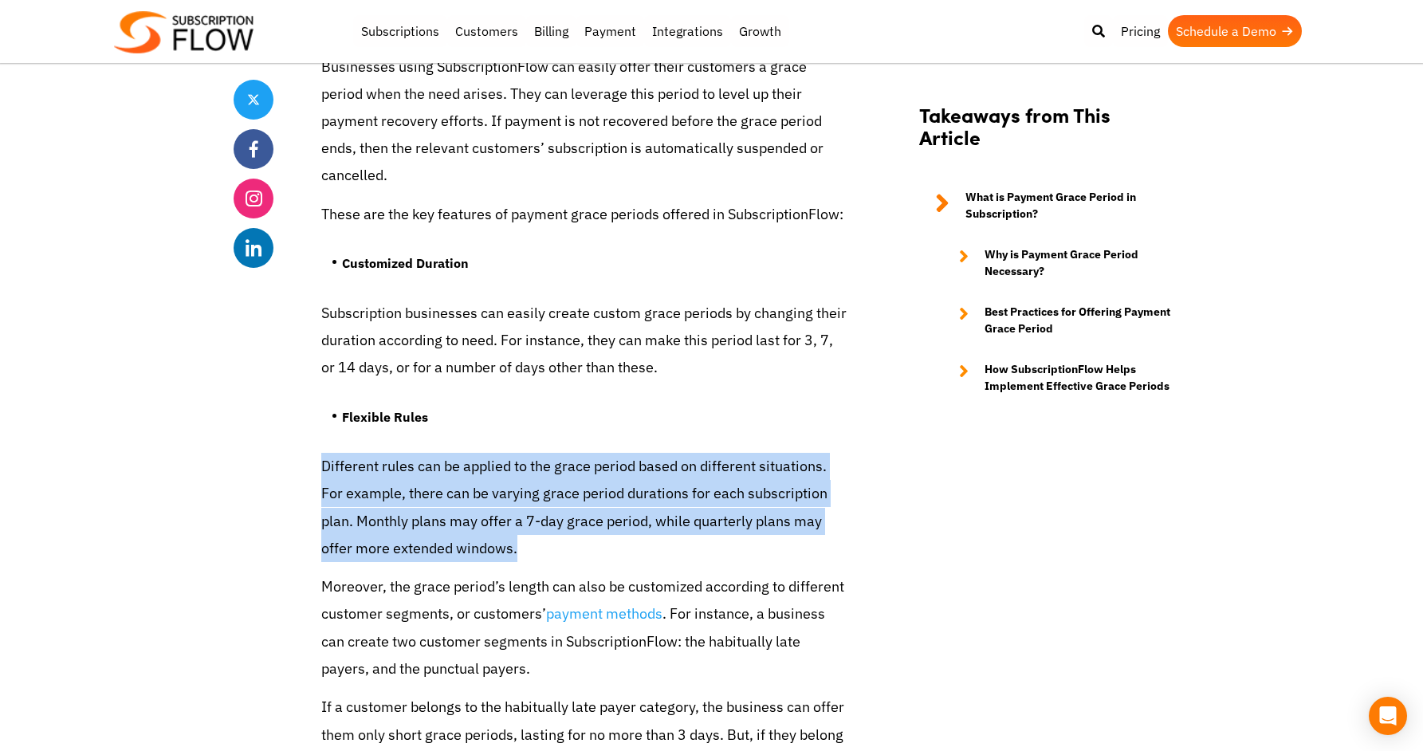
drag, startPoint x: 374, startPoint y: 453, endPoint x: 732, endPoint y: 513, distance: 362.9
click at [732, 513] on p "Different rules can be applied to the grace period based on different situation…" at bounding box center [584, 507] width 526 height 109
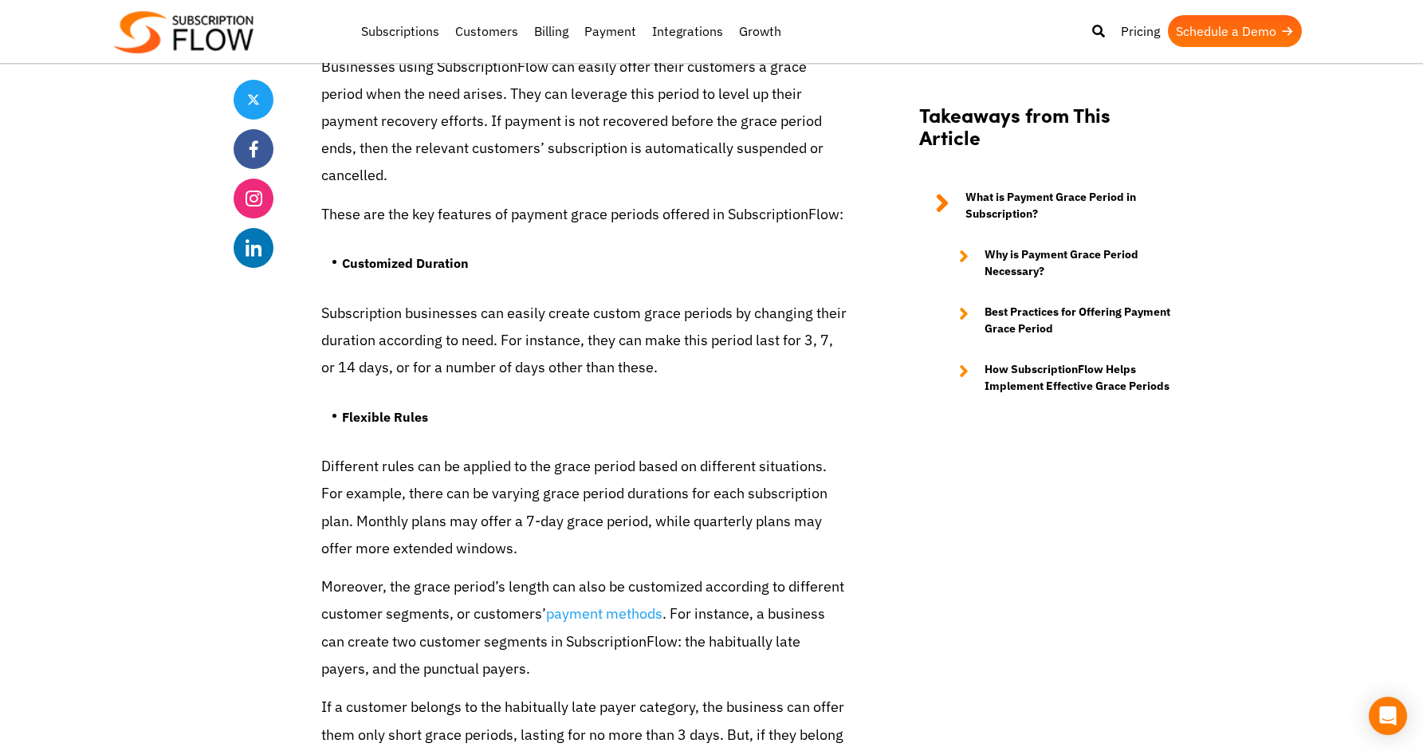
drag, startPoint x: 737, startPoint y: 512, endPoint x: 693, endPoint y: 525, distance: 46.4
click at [737, 513] on p "Different rules can be applied to the grace period based on different situation…" at bounding box center [584, 507] width 526 height 109
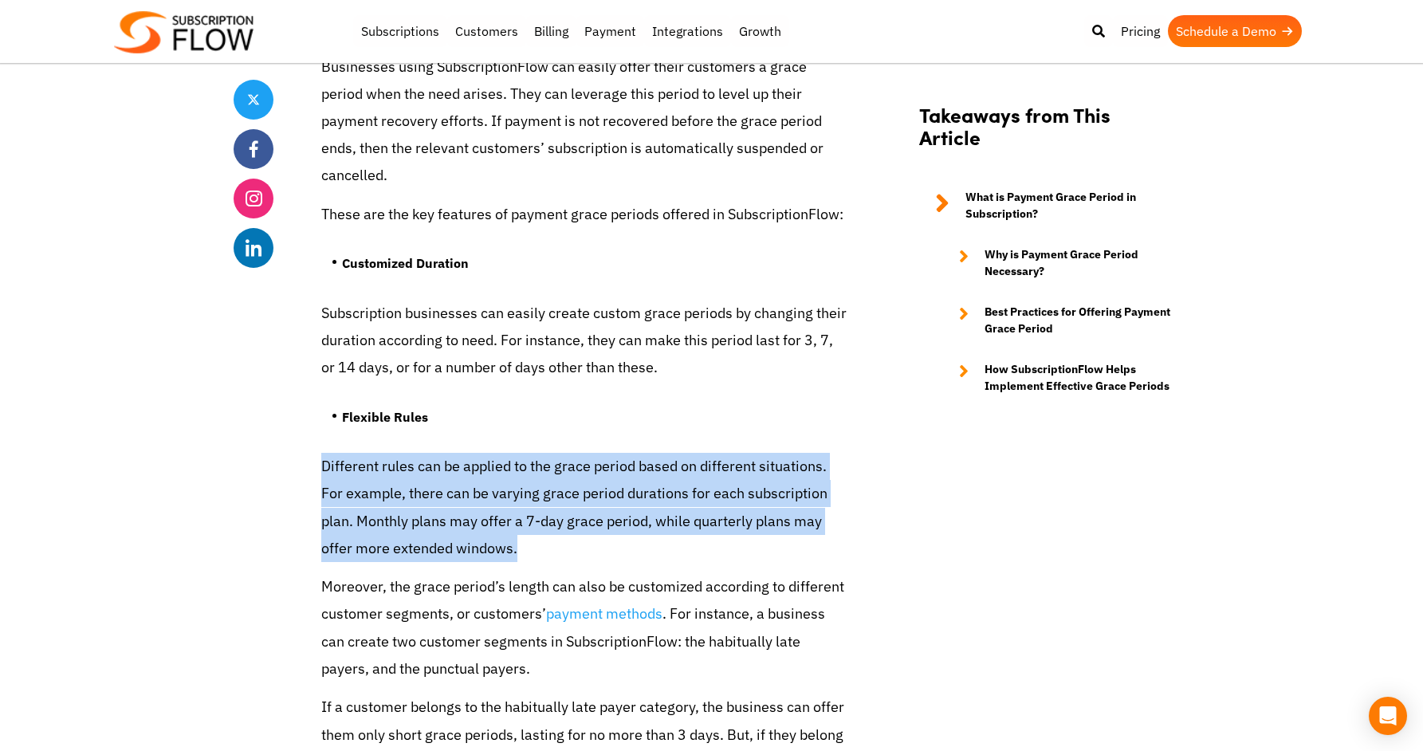
drag, startPoint x: 506, startPoint y: 525, endPoint x: 321, endPoint y: 426, distance: 209.3
click at [323, 453] on p "Different rules can be applied to the grace period based on different situation…" at bounding box center [584, 507] width 526 height 109
click at [411, 453] on p "Different rules can be applied to the grace period based on different situation…" at bounding box center [584, 507] width 526 height 109
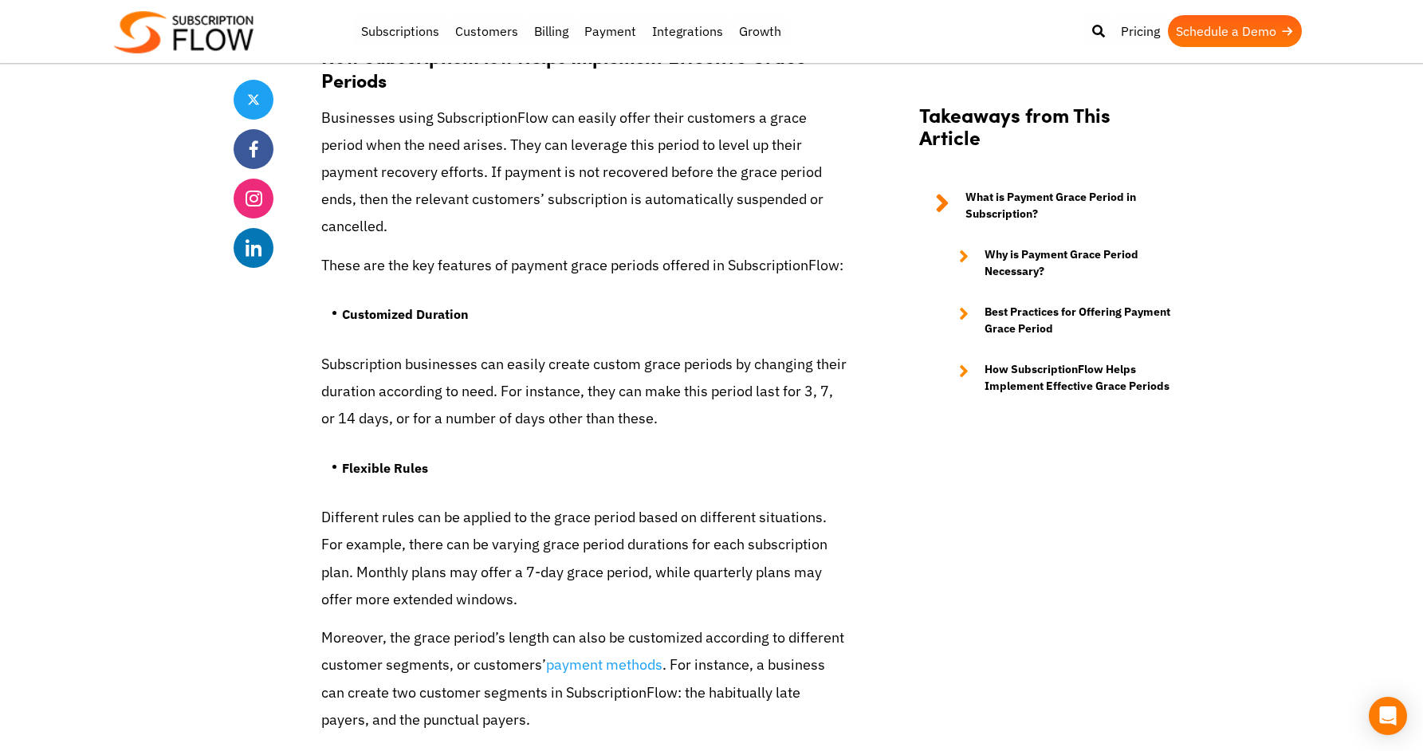
scroll to position [4287, 0]
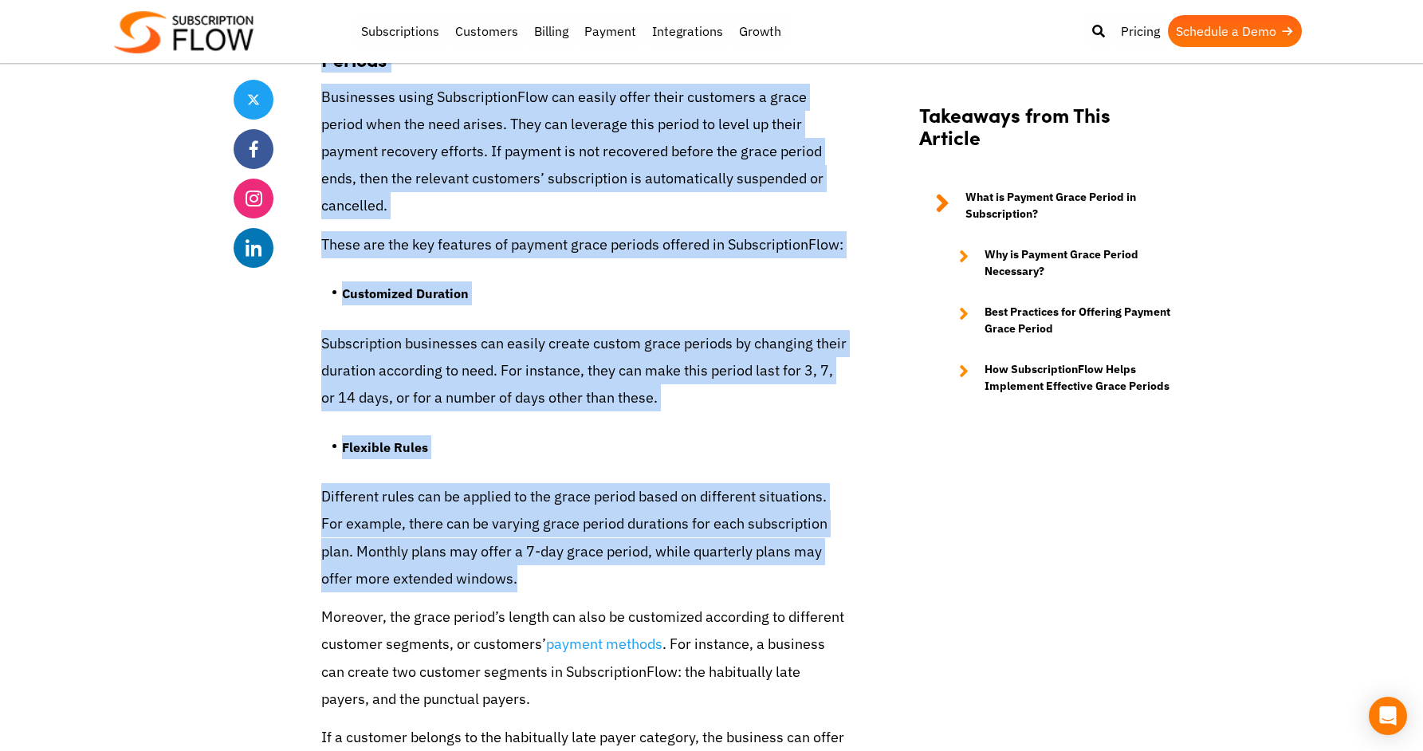
drag, startPoint x: 278, startPoint y: 456, endPoint x: 628, endPoint y: 540, distance: 359.8
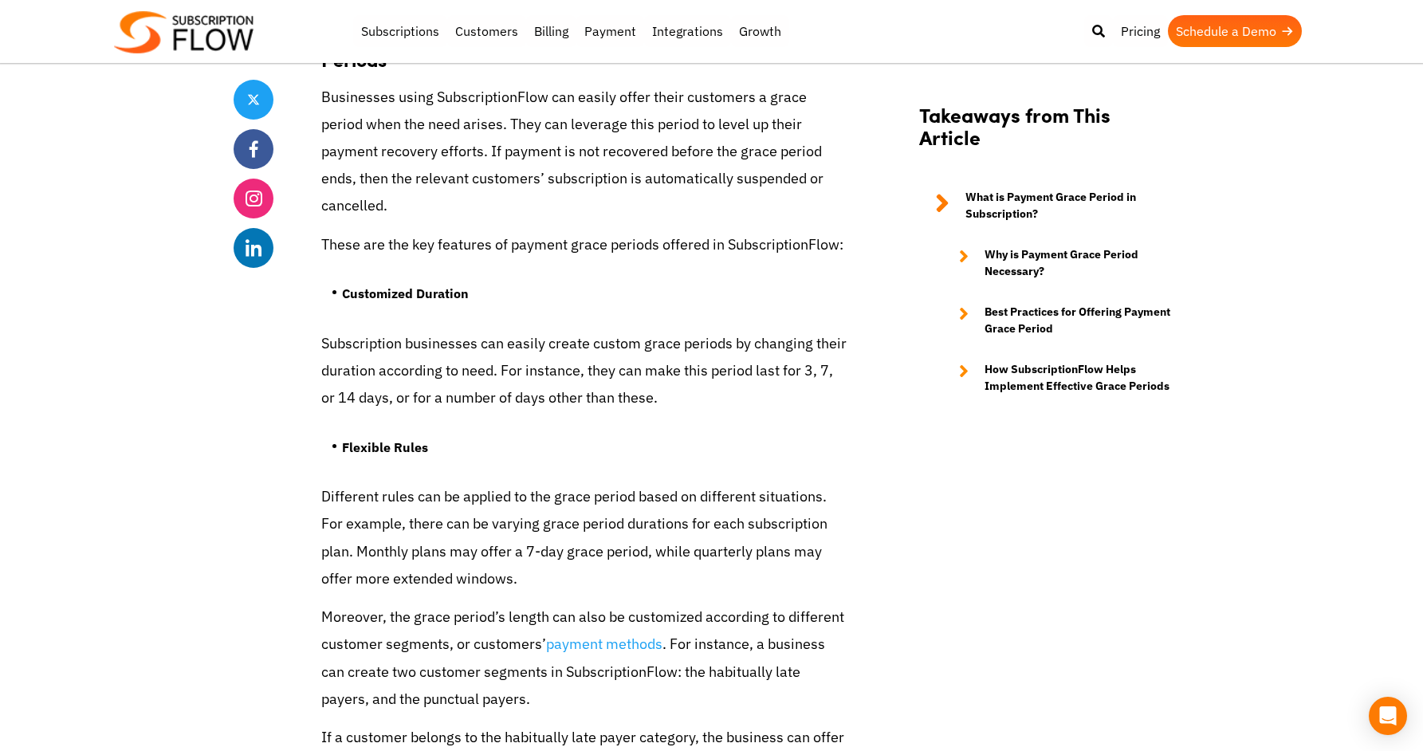
click at [576, 527] on p "Different rules can be applied to the grace period based on different situation…" at bounding box center [584, 537] width 526 height 109
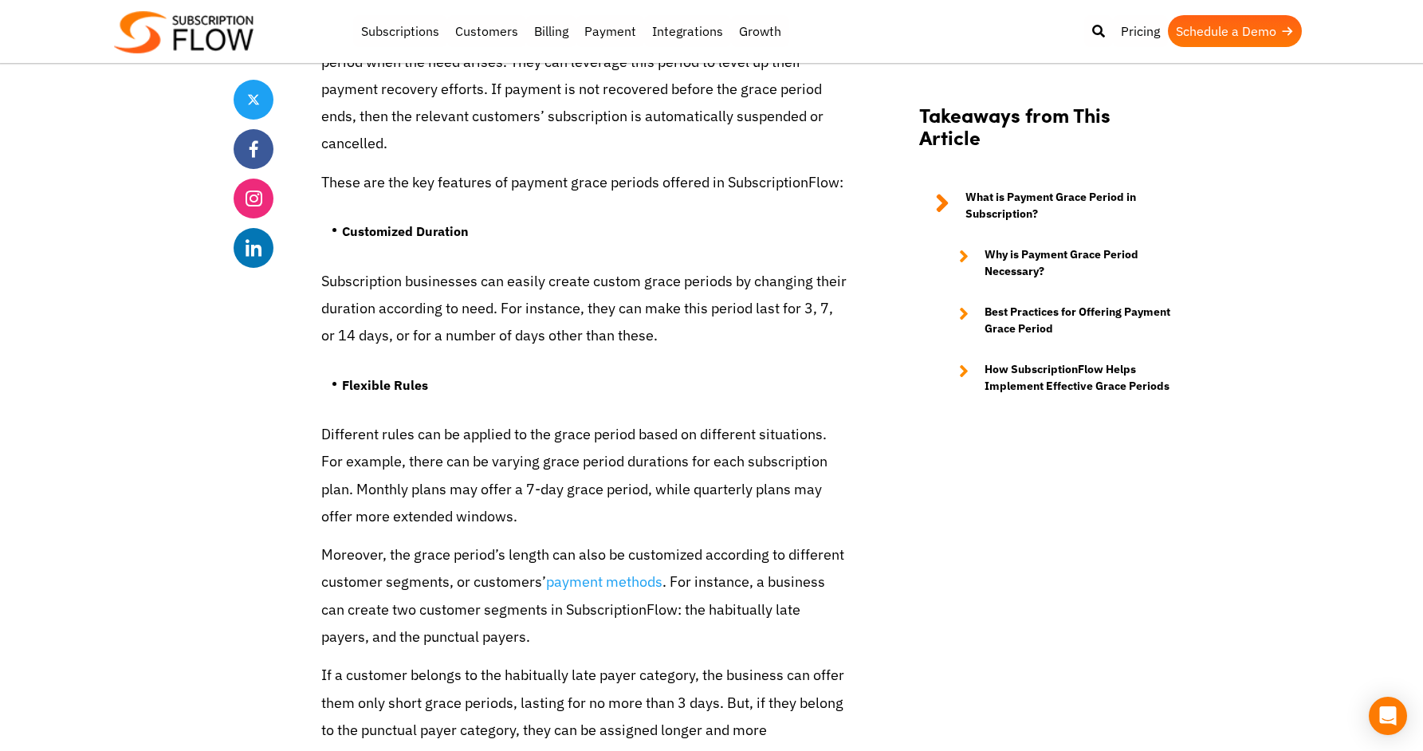
scroll to position [4360, 0]
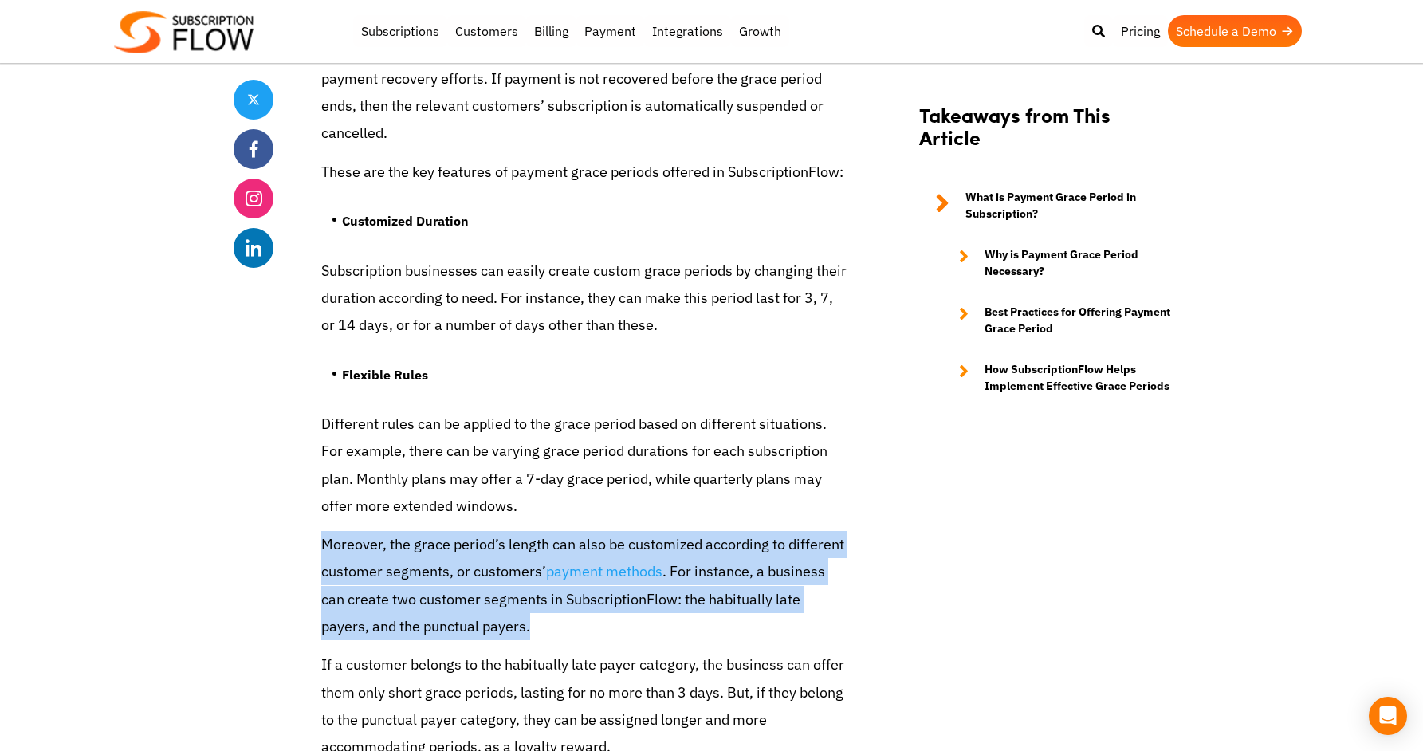
drag, startPoint x: 377, startPoint y: 532, endPoint x: 689, endPoint y: 595, distance: 318.0
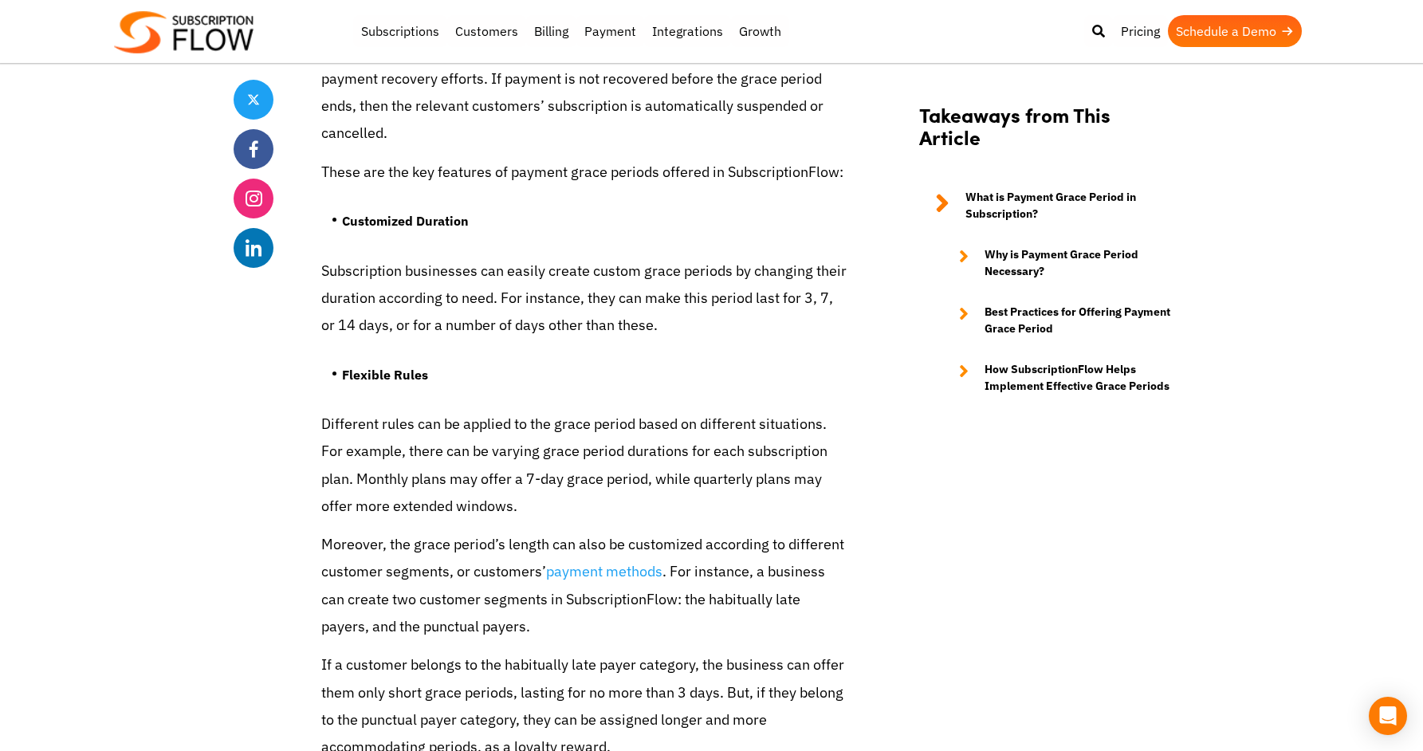
click at [692, 595] on p "Moreover, the grace period’s length can also be customized according to differe…" at bounding box center [584, 585] width 526 height 109
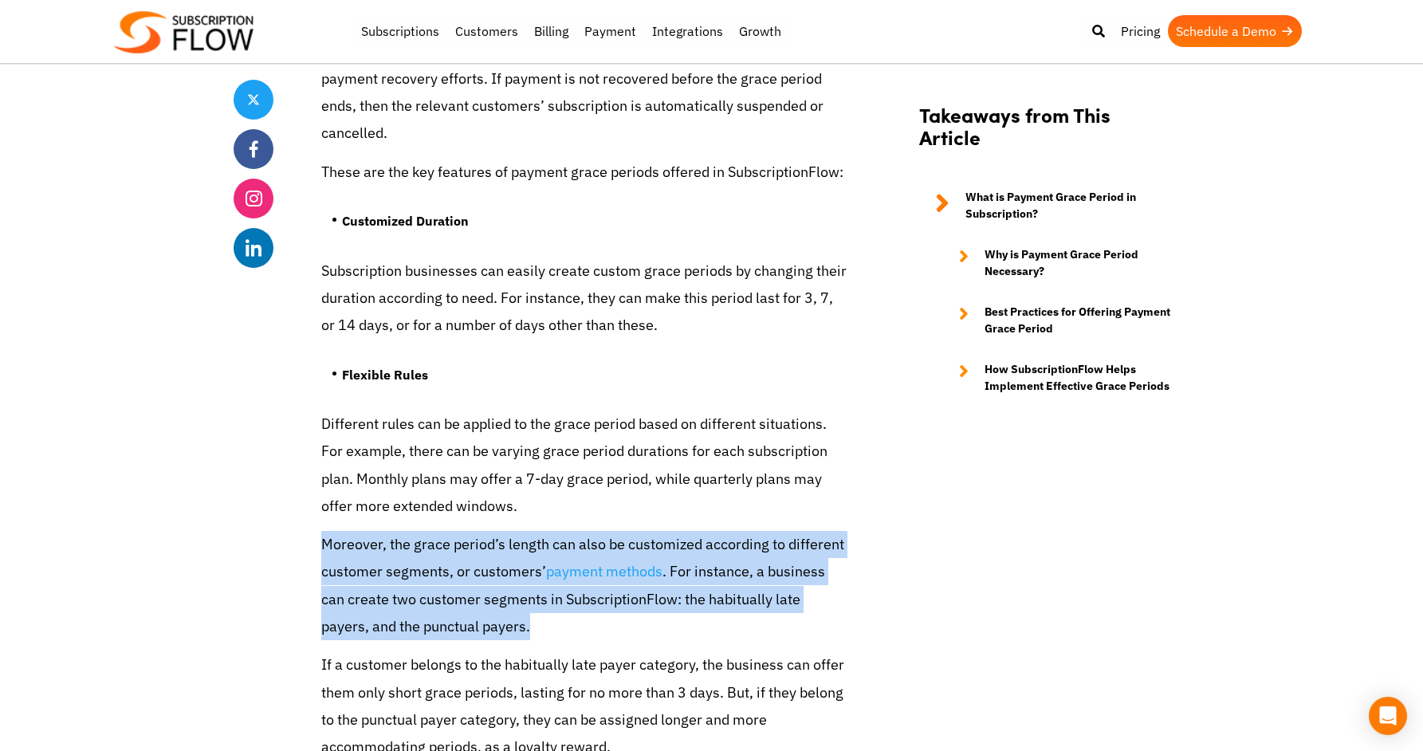
drag, startPoint x: 610, startPoint y: 597, endPoint x: 304, endPoint y: 523, distance: 315.0
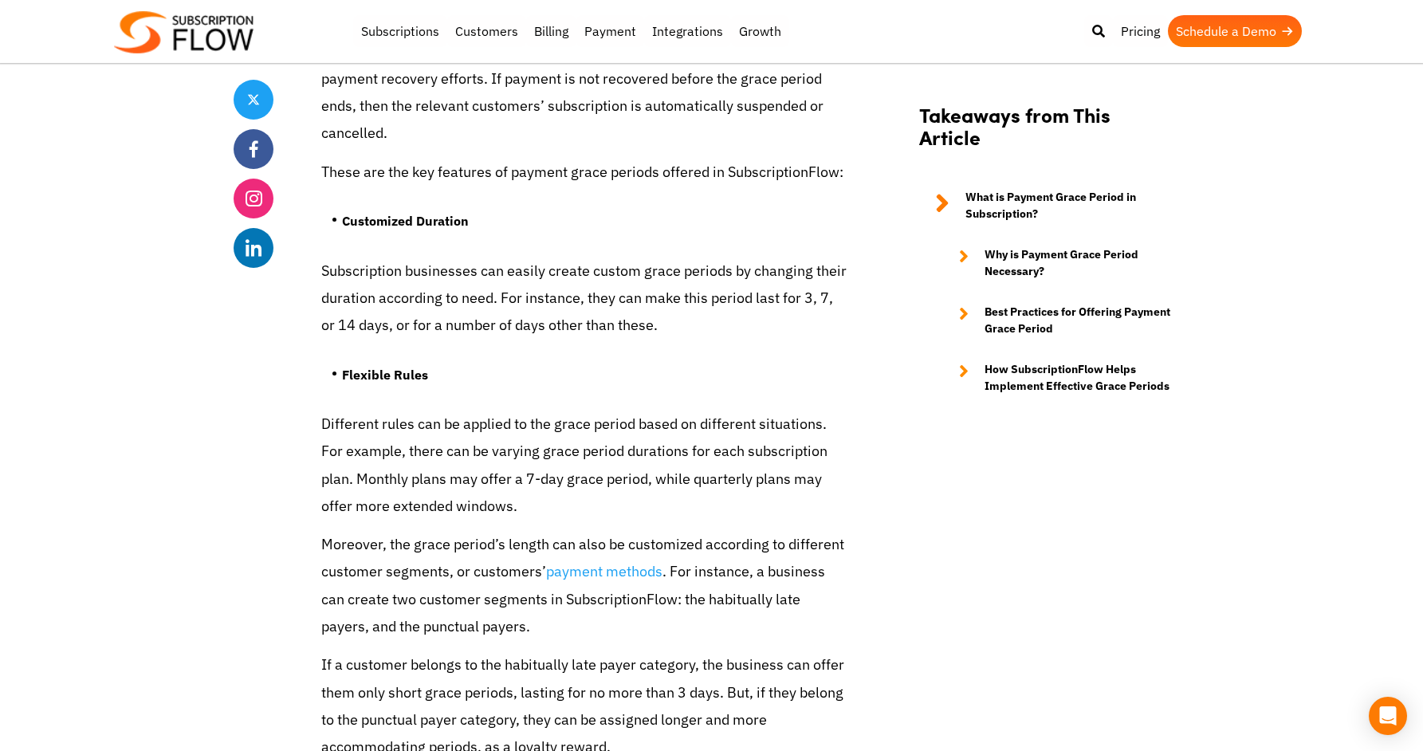
drag, startPoint x: 294, startPoint y: 525, endPoint x: 307, endPoint y: 521, distance: 13.1
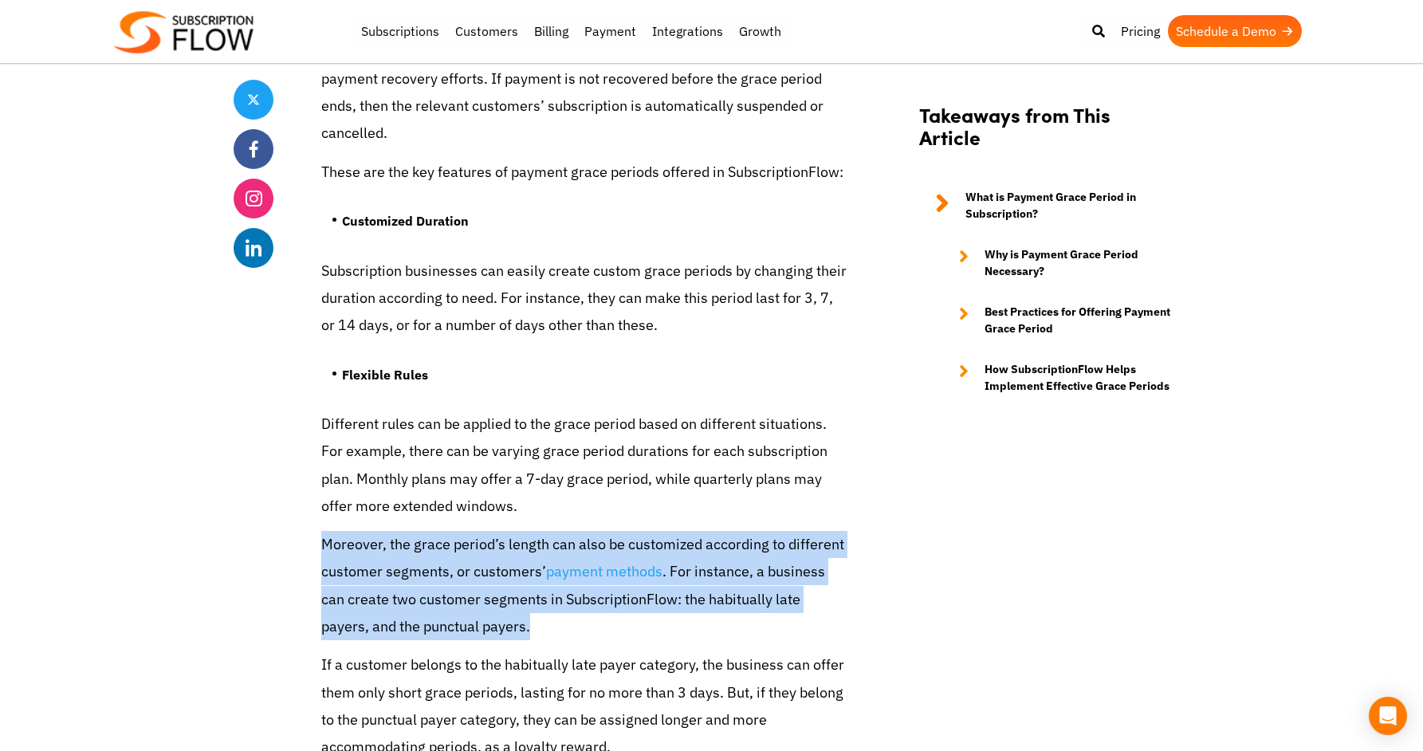
drag, startPoint x: 307, startPoint y: 521, endPoint x: 688, endPoint y: 599, distance: 388.8
click at [690, 598] on p "Moreover, the grace period’s length can also be customized according to differe…" at bounding box center [584, 585] width 526 height 109
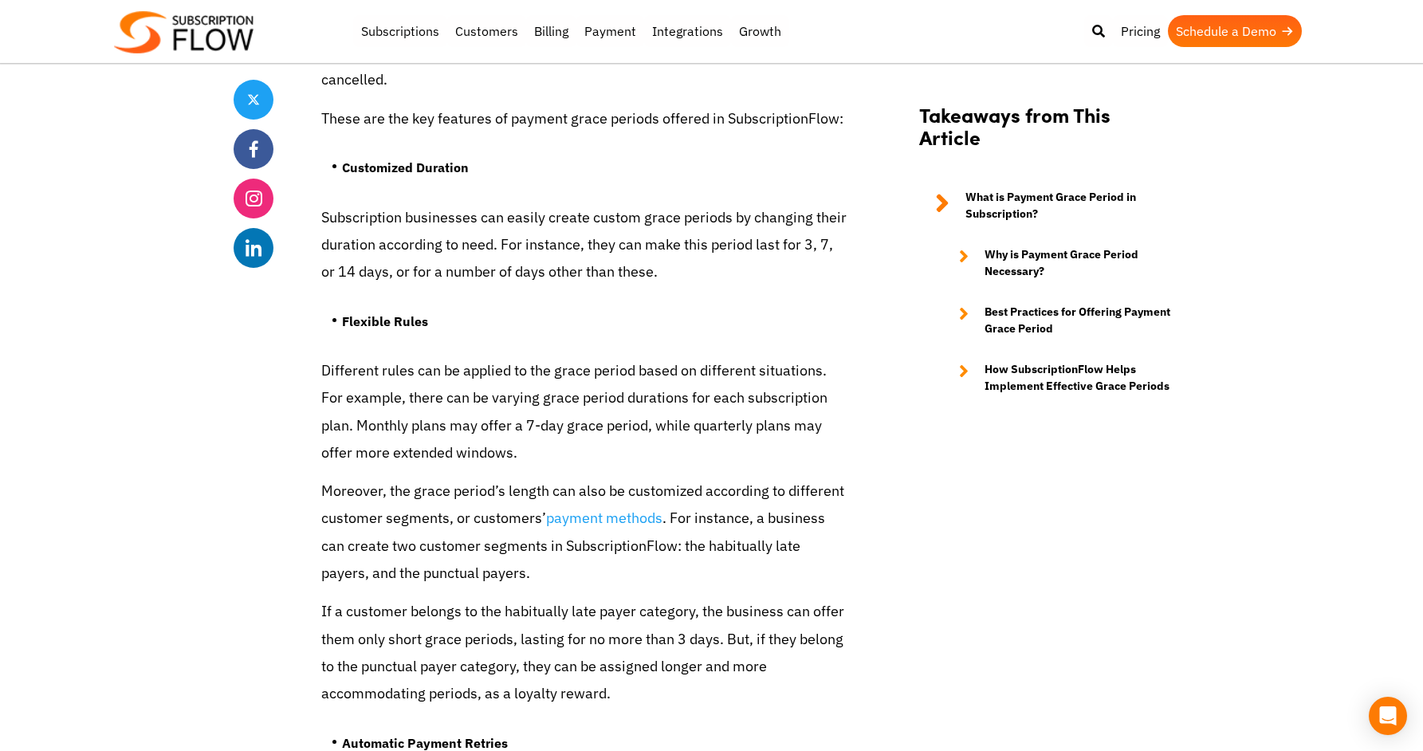
scroll to position [4466, 0]
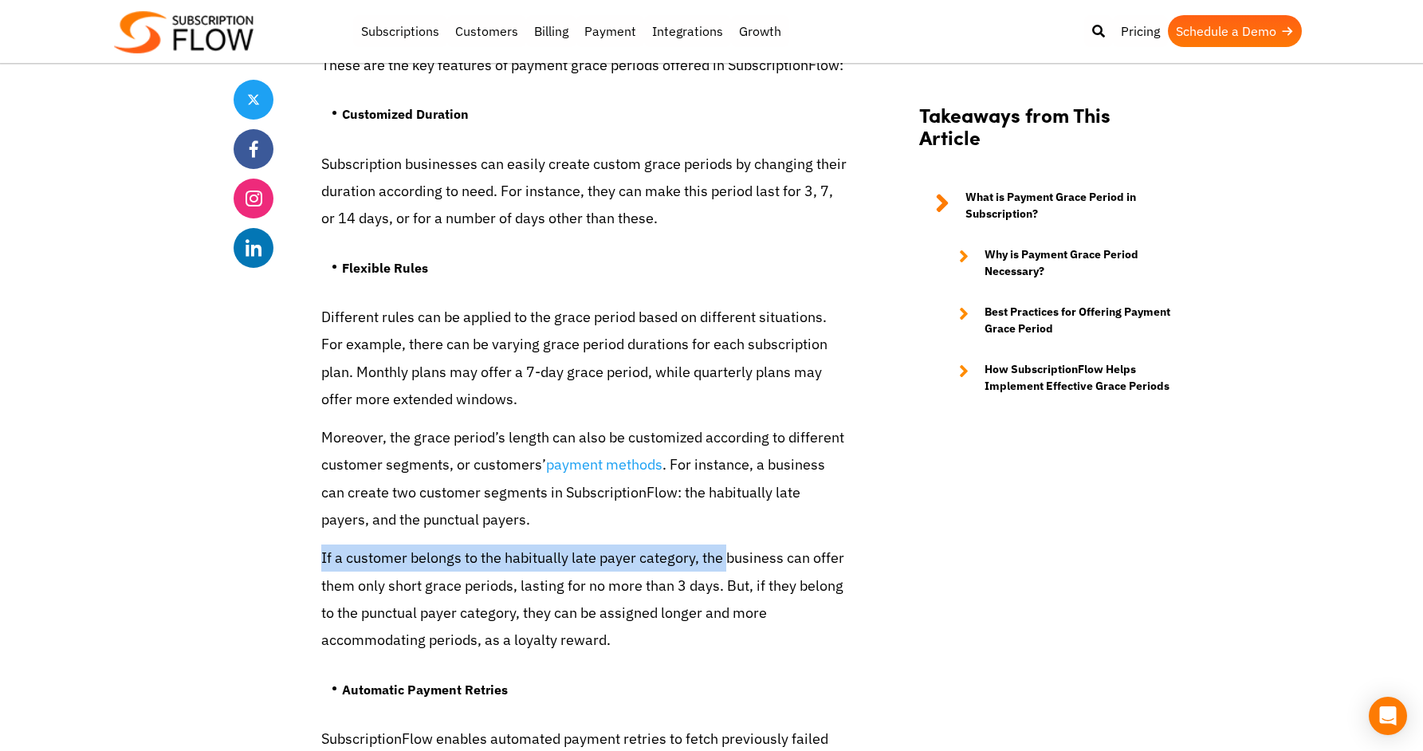
drag, startPoint x: 314, startPoint y: 531, endPoint x: 726, endPoint y: 522, distance: 412.2
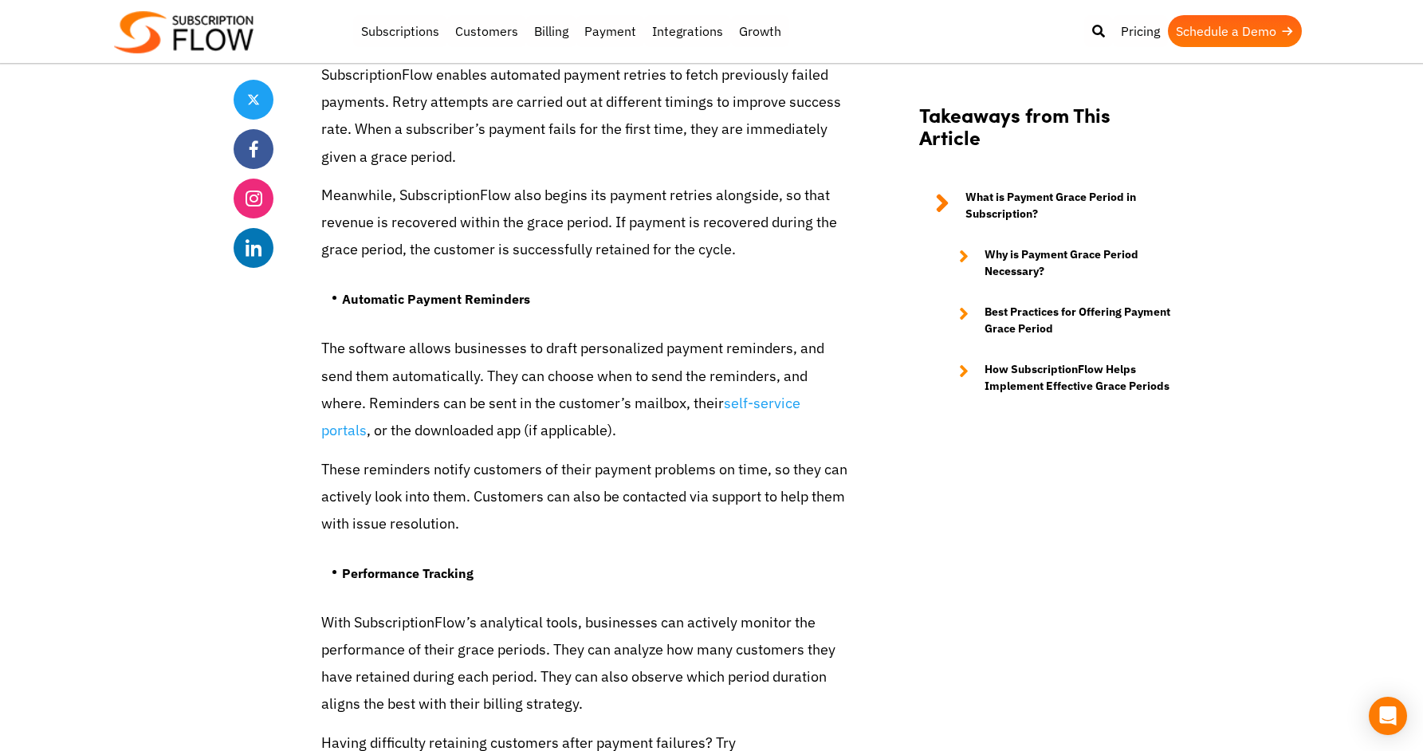
scroll to position [5221, 0]
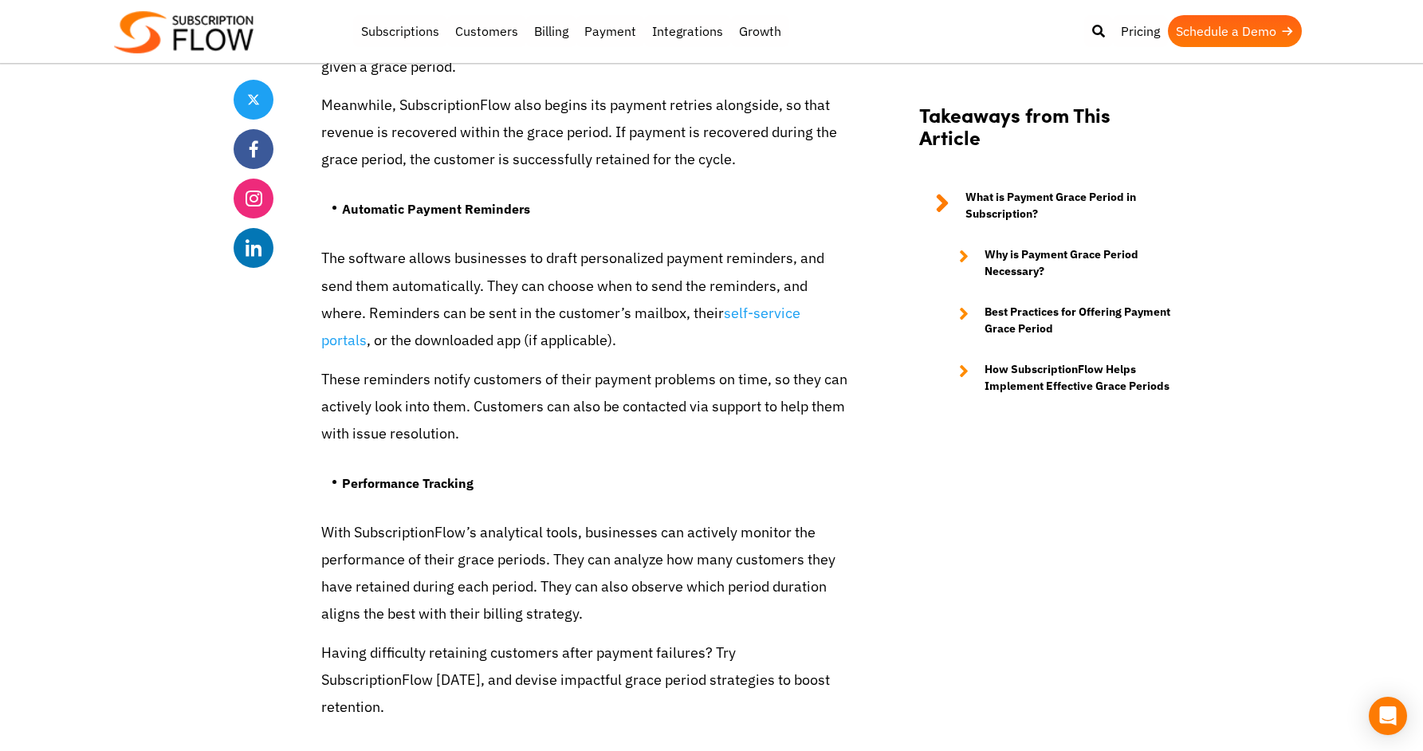
drag, startPoint x: 656, startPoint y: 375, endPoint x: 658, endPoint y: 345, distance: 30.4
click at [657, 375] on p "These reminders notify customers of their payment problems on time, so they can…" at bounding box center [584, 407] width 526 height 82
